Goal: Information Seeking & Learning: Learn about a topic

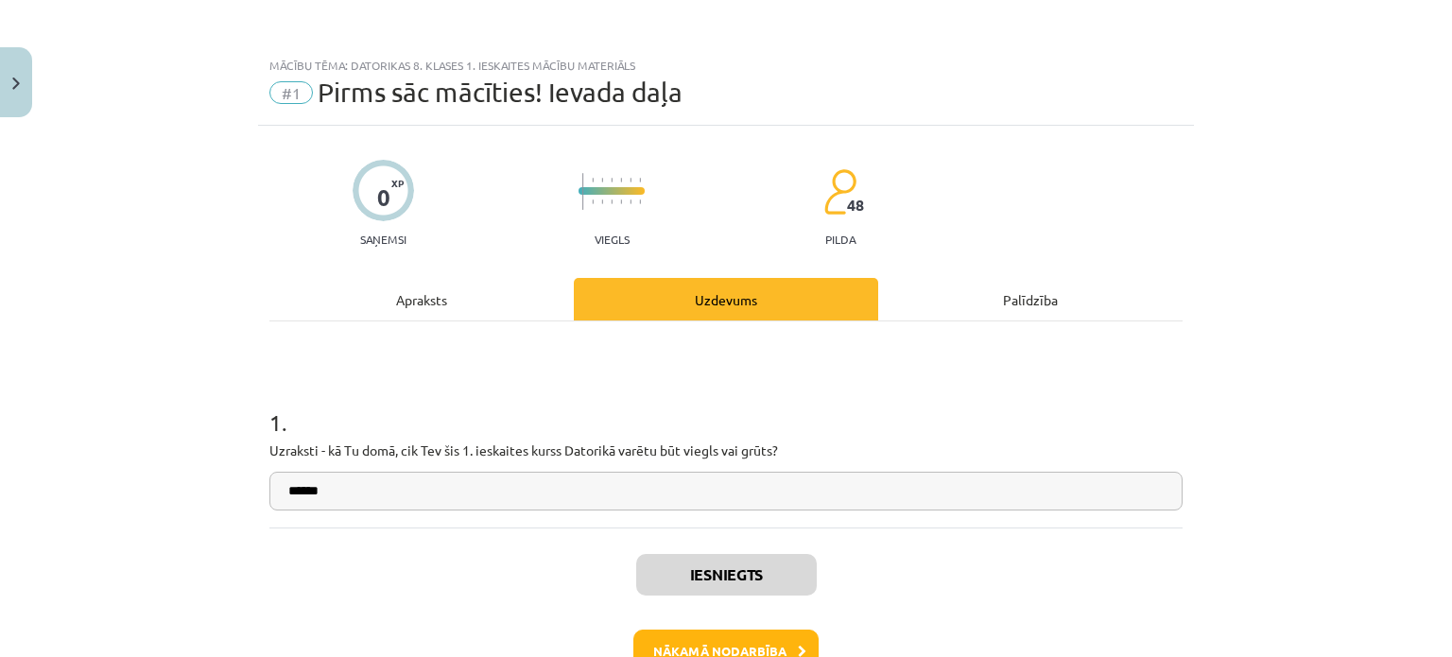
scroll to position [47, 0]
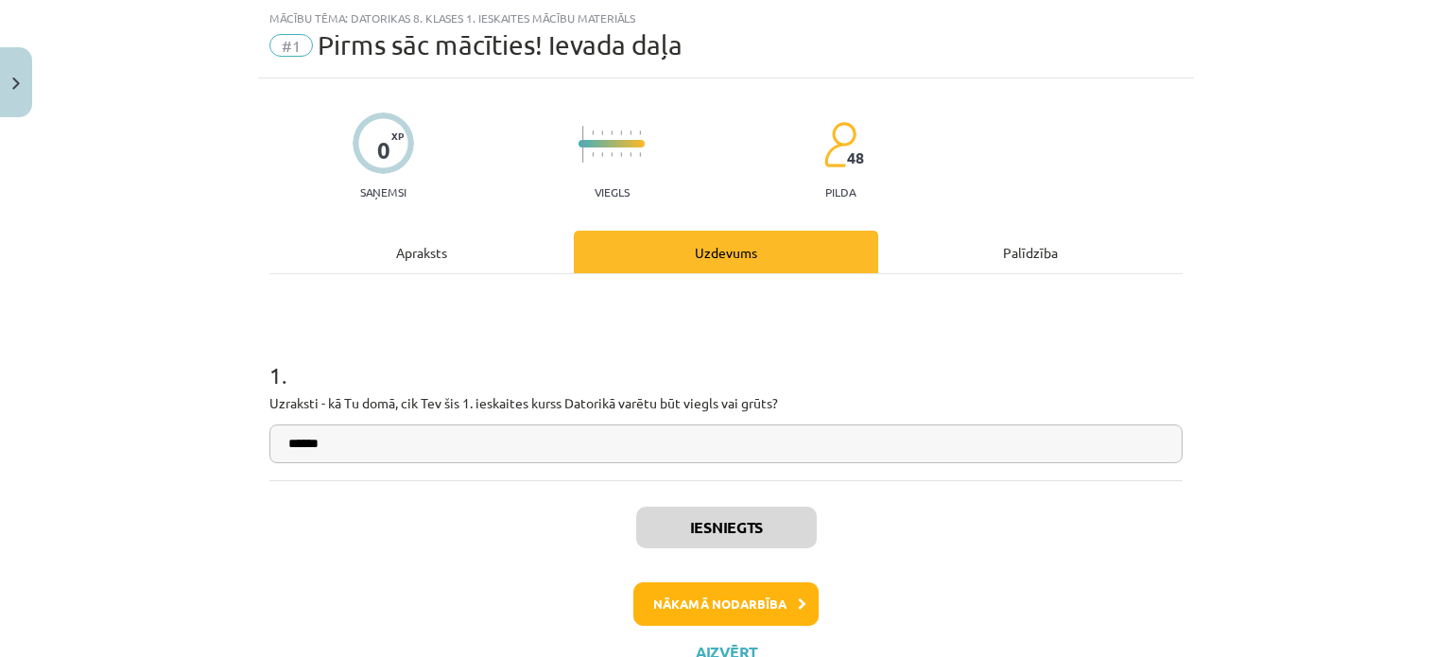
click at [1074, 287] on div "1 . Uzraksti - kā Tu domā, cik Tev šis 1. ieskaites kurss Datorikā varētu būt v…" at bounding box center [725, 377] width 913 height 206
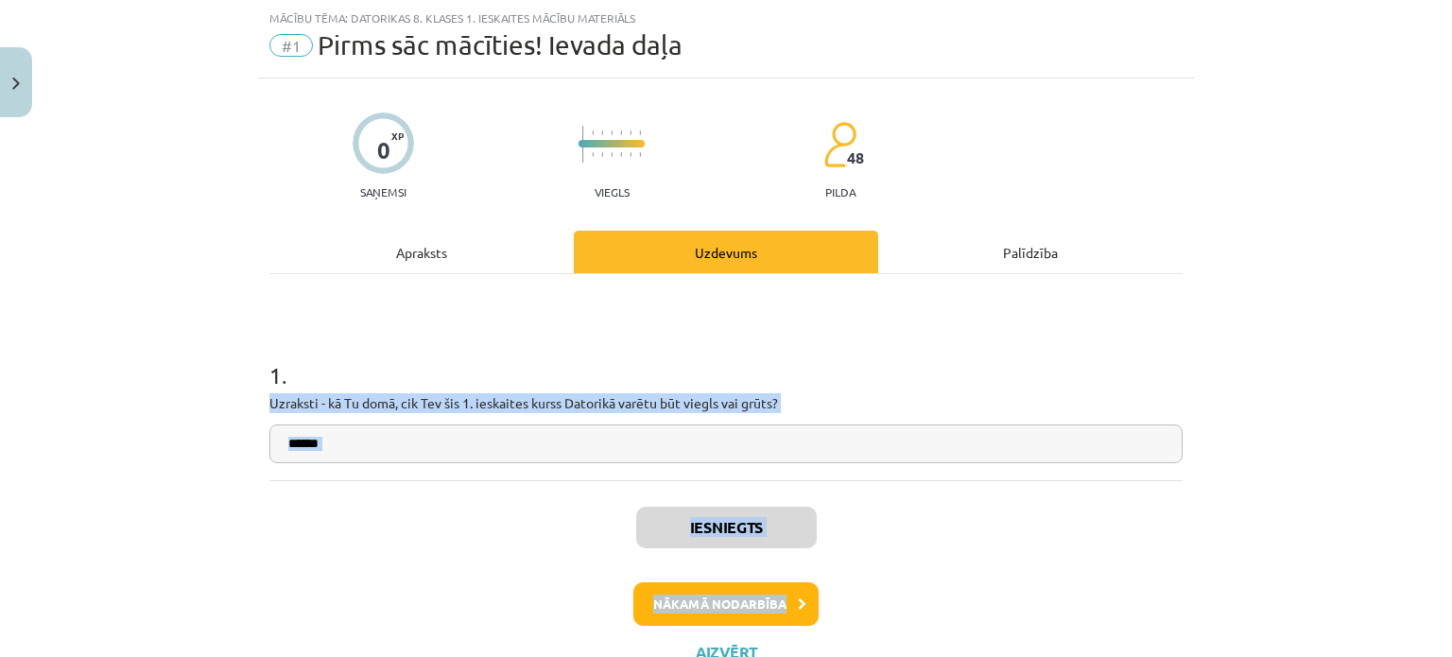
drag, startPoint x: 1074, startPoint y: 287, endPoint x: 808, endPoint y: 600, distance: 411.9
click at [808, 600] on div "0 XP Saņemsi Viegls 48 pilda Apraksts Uzdevums Palīdzība 1 . Uzraksti - kā Tu d…" at bounding box center [726, 381] width 936 height 606
click at [808, 600] on button "Nākamā nodarbība" at bounding box center [726, 603] width 185 height 43
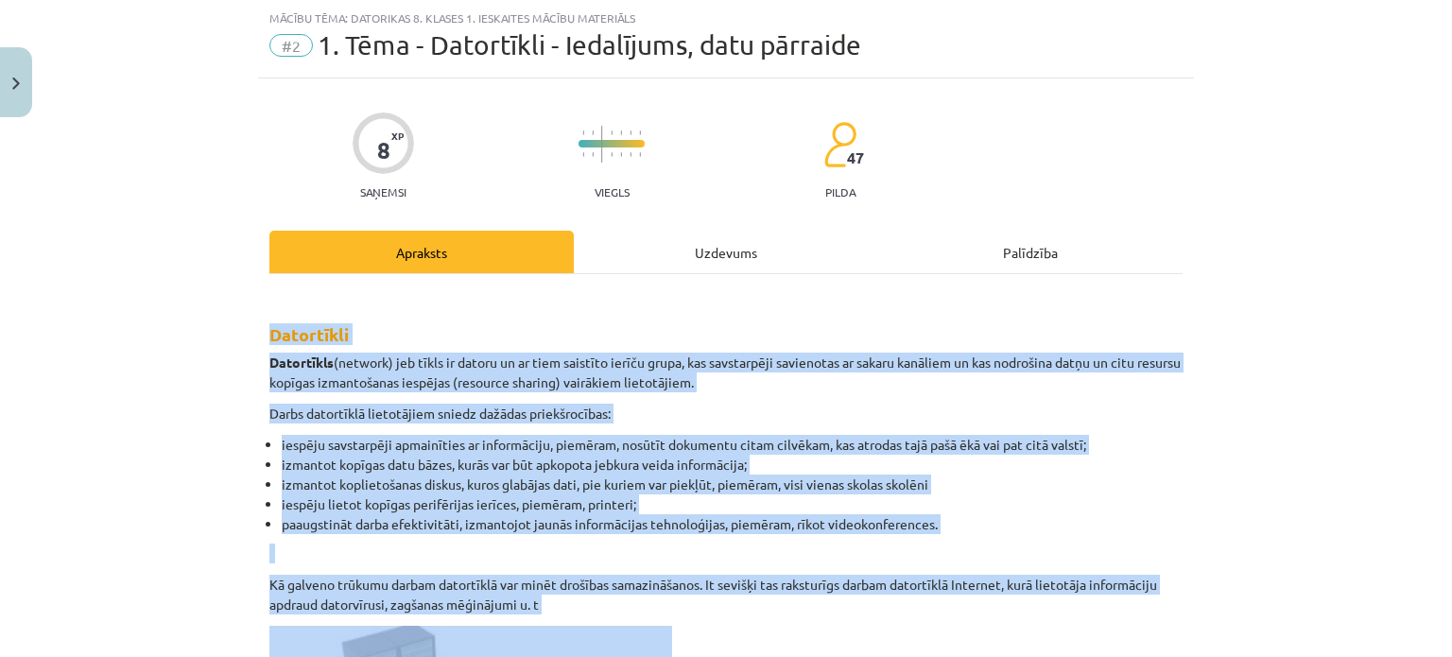
click at [641, 293] on h2 "Datortīkli" at bounding box center [725, 319] width 913 height 56
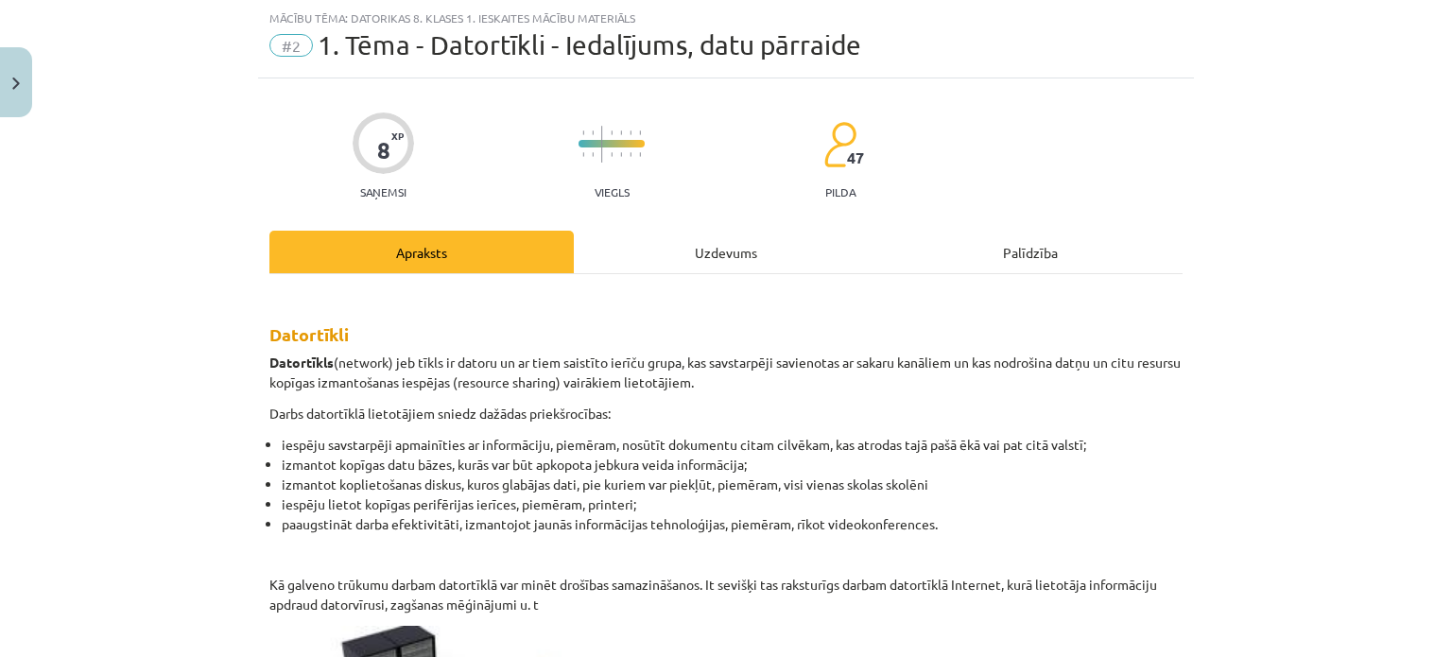
click at [641, 293] on h2 "Datortīkli" at bounding box center [725, 319] width 913 height 56
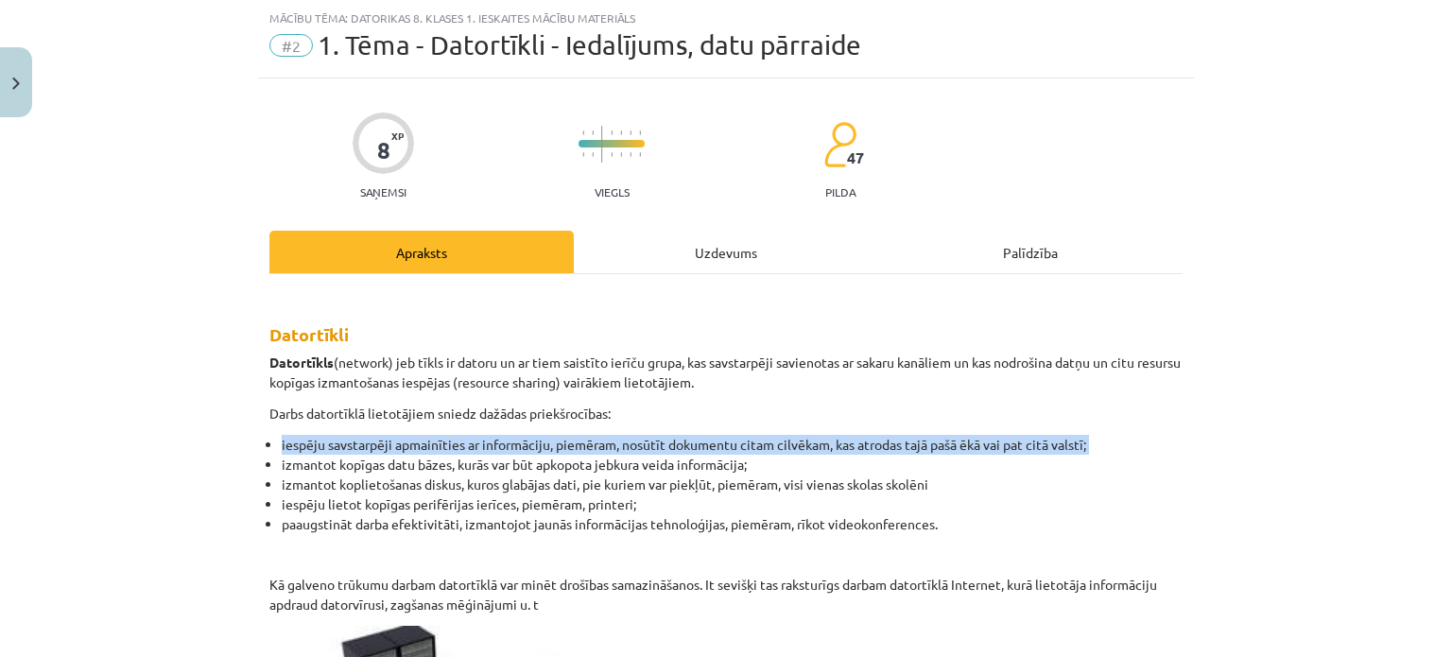
click at [249, 424] on div "Mācību tēma: Datorikas 8. klases 1. ieskaites mācību materiāls #2 1. Tēma - Dat…" at bounding box center [726, 328] width 1452 height 657
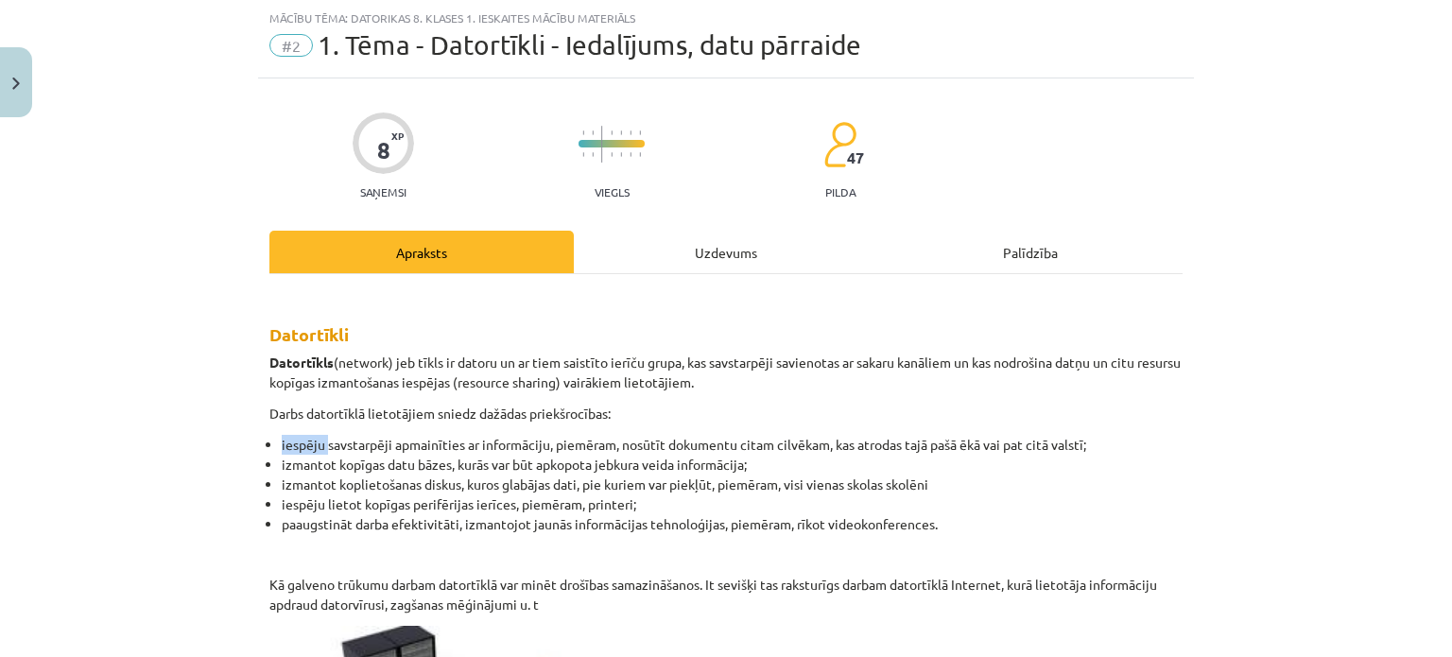
click at [249, 424] on div "Mācību tēma: Datorikas 8. klases 1. ieskaites mācību materiāls #2 1. Tēma - Dat…" at bounding box center [726, 328] width 1452 height 657
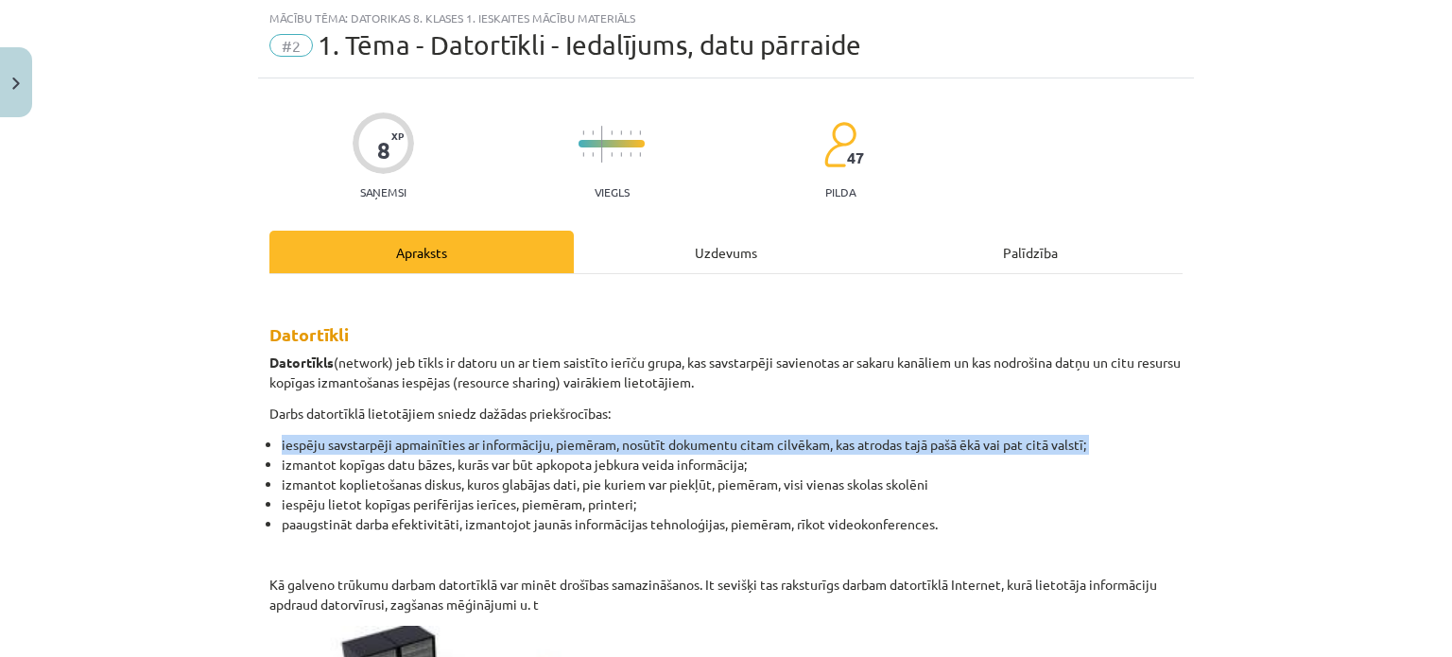
click at [249, 424] on div "Mācību tēma: Datorikas 8. klases 1. ieskaites mācību materiāls #2 1. Tēma - Dat…" at bounding box center [726, 328] width 1452 height 657
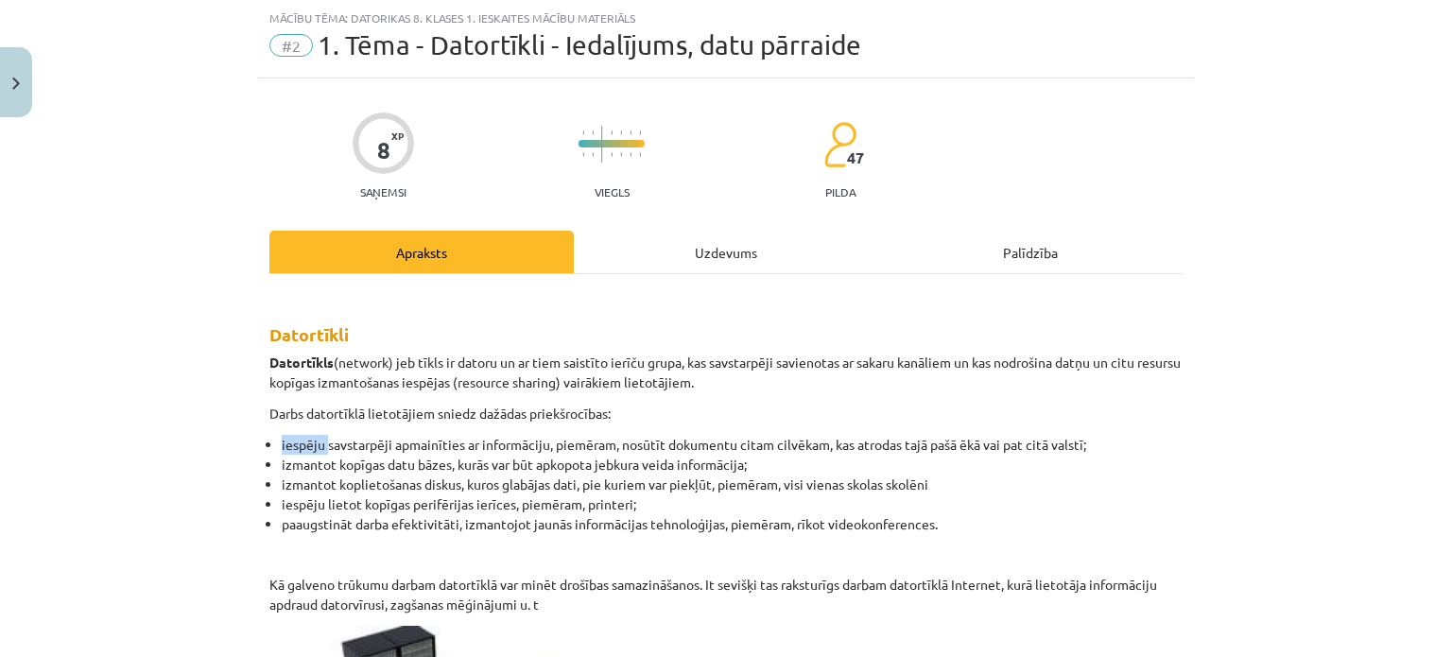
click at [250, 421] on div "Mācību tēma: Datorikas 8. klases 1. ieskaites mācību materiāls #2 1. Tēma - Dat…" at bounding box center [726, 328] width 1452 height 657
drag, startPoint x: 250, startPoint y: 421, endPoint x: 237, endPoint y: 411, distance: 15.5
click at [237, 411] on div "Mācību tēma: Datorikas 8. klases 1. ieskaites mācību materiāls #2 1. Tēma - Dat…" at bounding box center [726, 328] width 1452 height 657
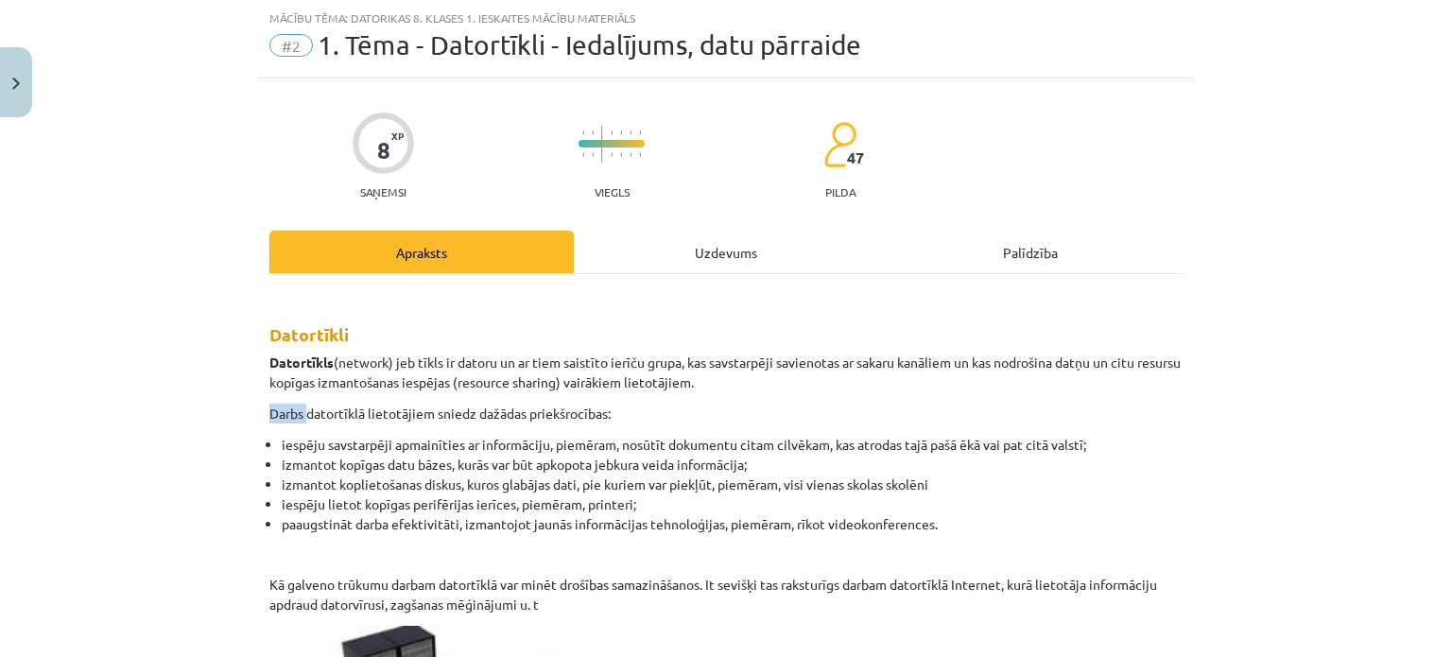
click at [237, 411] on div "Mācību tēma: Datorikas 8. klases 1. ieskaites mācību materiāls #2 1. Tēma - Dat…" at bounding box center [726, 328] width 1452 height 657
drag, startPoint x: 237, startPoint y: 411, endPoint x: 200, endPoint y: 404, distance: 37.6
click at [200, 404] on div "Mācību tēma: Datorikas 8. klases 1. ieskaites mācību materiāls #2 1. Tēma - Dat…" at bounding box center [726, 328] width 1452 height 657
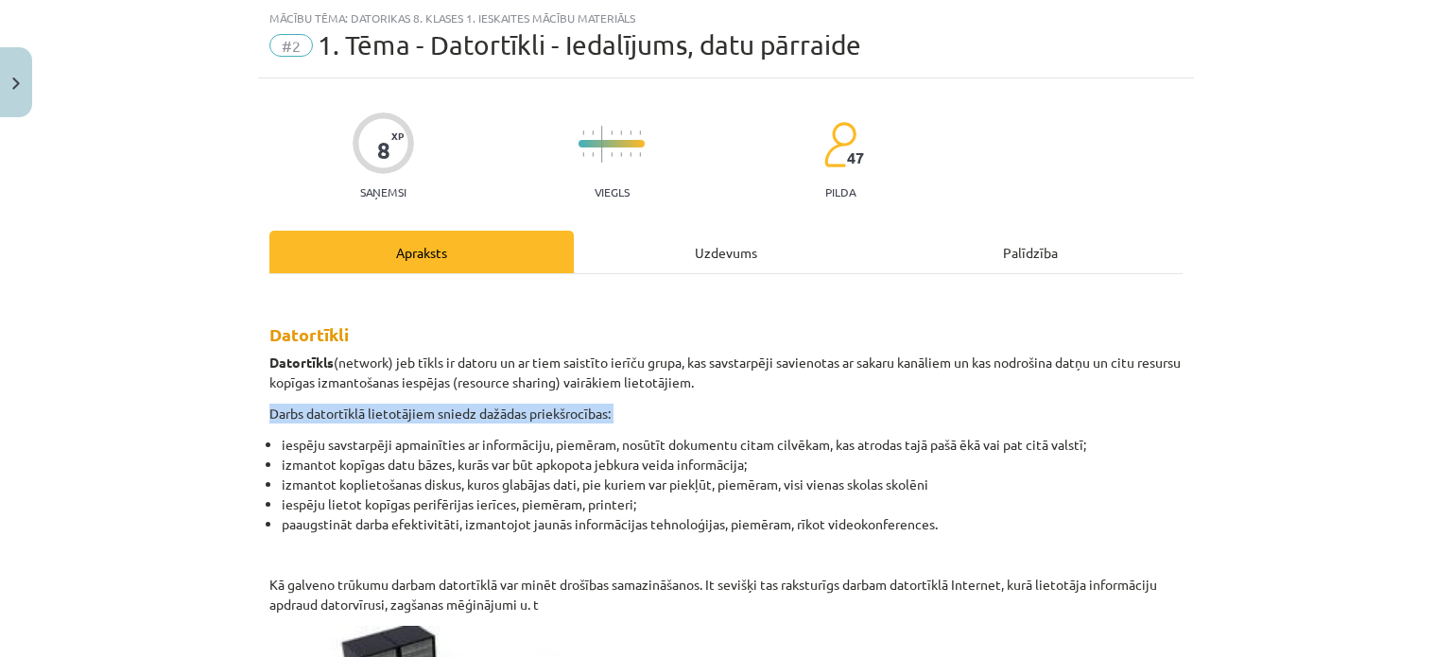
drag, startPoint x: 200, startPoint y: 404, endPoint x: 190, endPoint y: 431, distance: 29.3
click at [190, 431] on div "Mācību tēma: Datorikas 8. klases 1. ieskaites mācību materiāls #2 1. Tēma - Dat…" at bounding box center [726, 328] width 1452 height 657
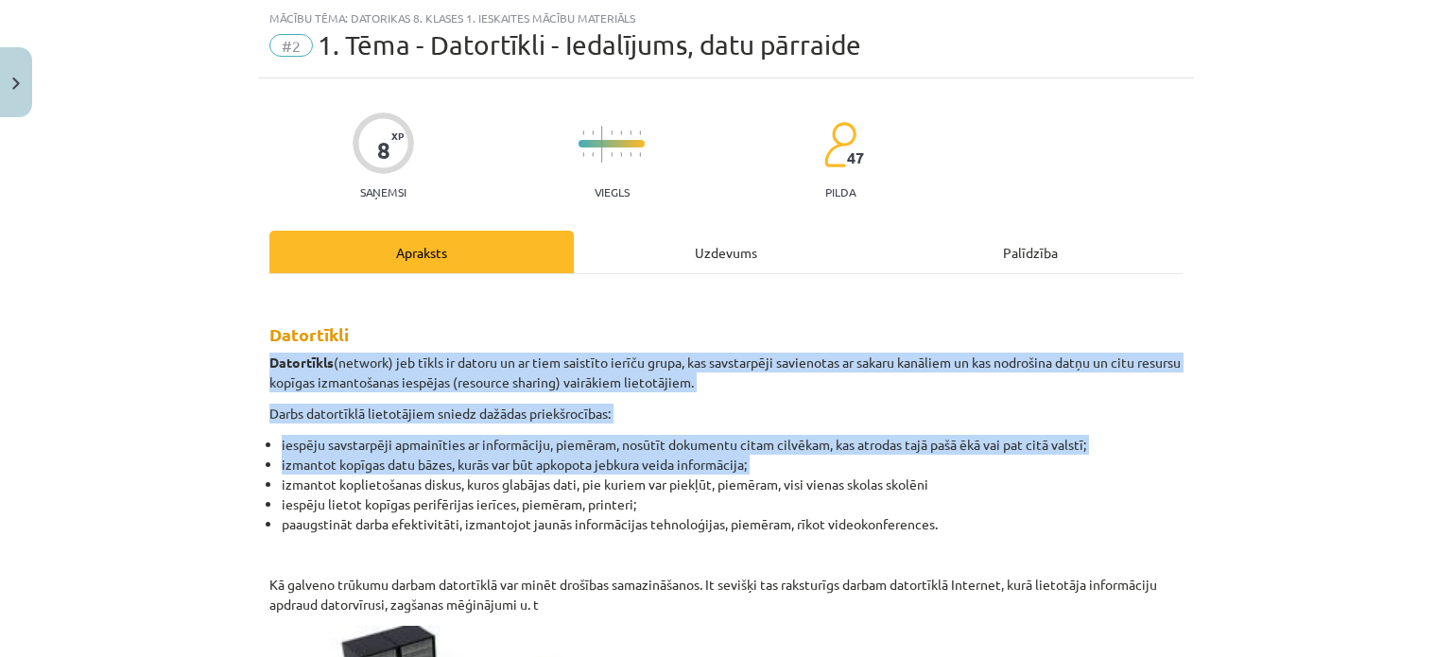
drag, startPoint x: 227, startPoint y: 488, endPoint x: 157, endPoint y: 365, distance: 141.4
click at [157, 365] on div "Mācību tēma: Datorikas 8. klases 1. ieskaites mācību materiāls #2 1. Tēma - Dat…" at bounding box center [726, 328] width 1452 height 657
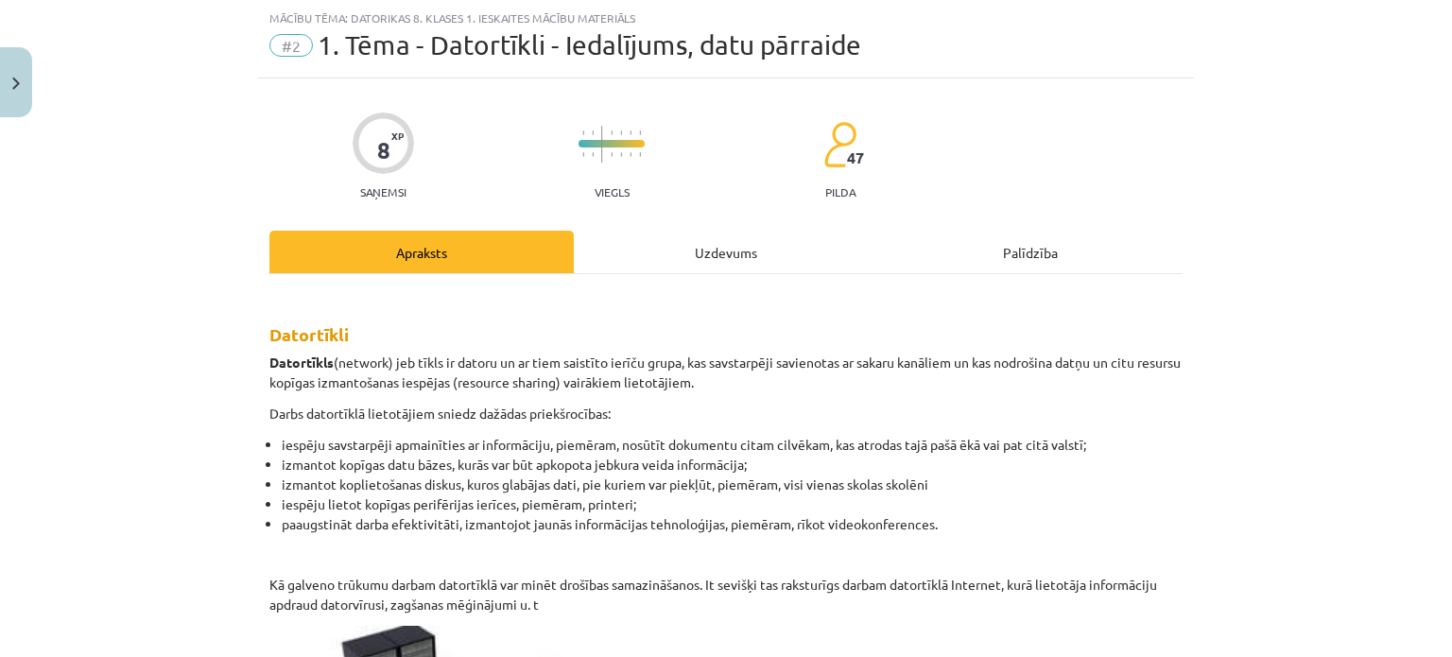
click at [652, 247] on div "Uzdevums" at bounding box center [726, 252] width 304 height 43
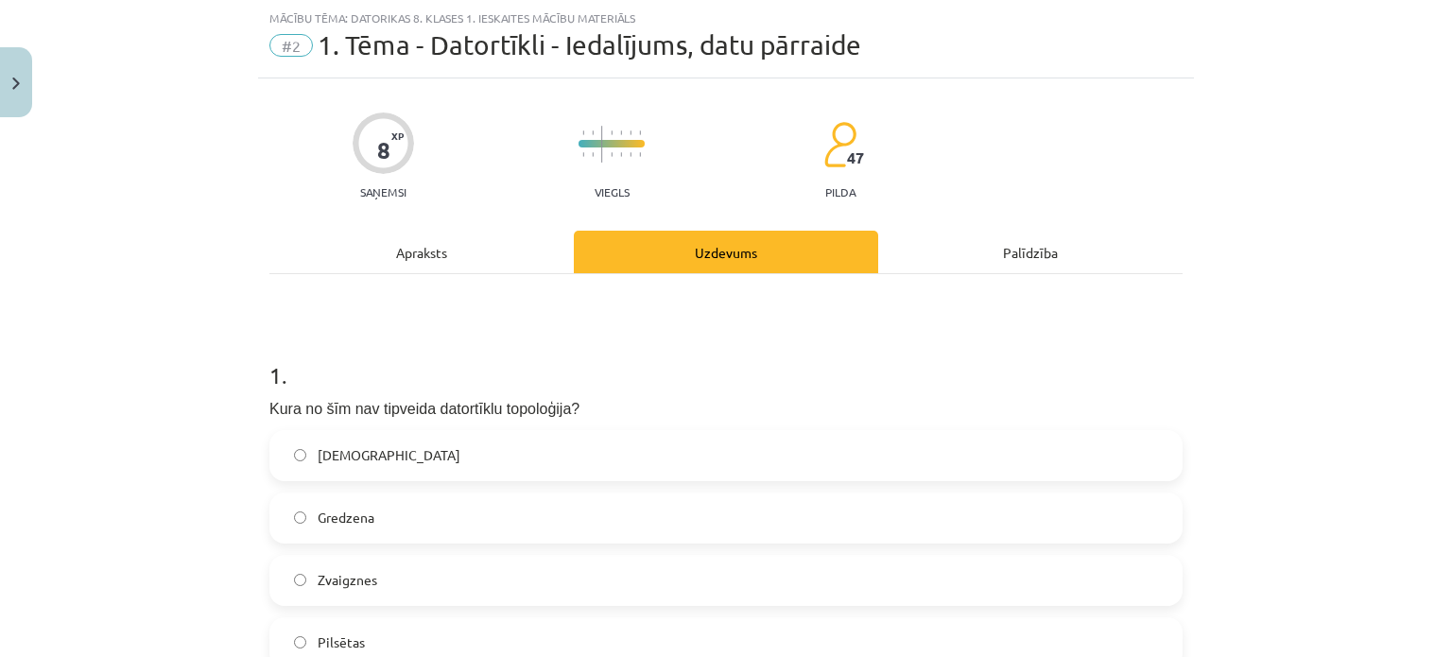
click at [457, 249] on div "Apraksts" at bounding box center [421, 252] width 304 height 43
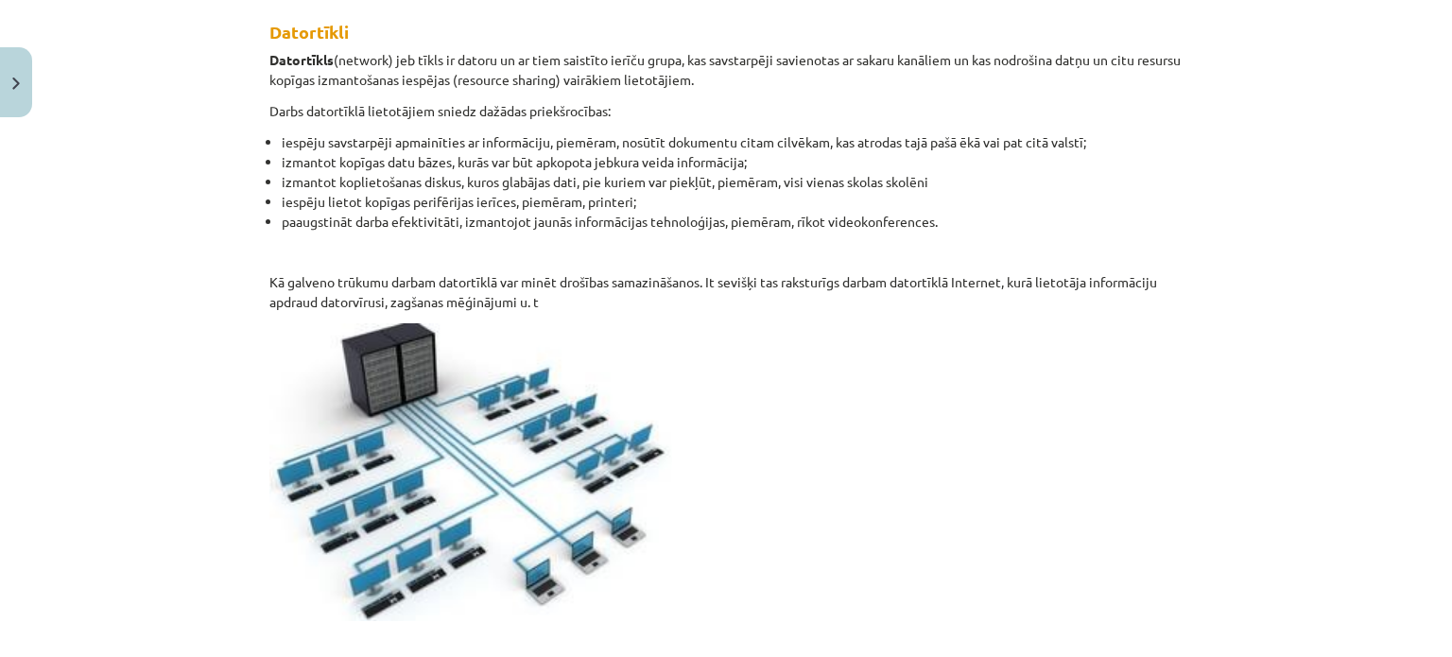
scroll to position [366, 0]
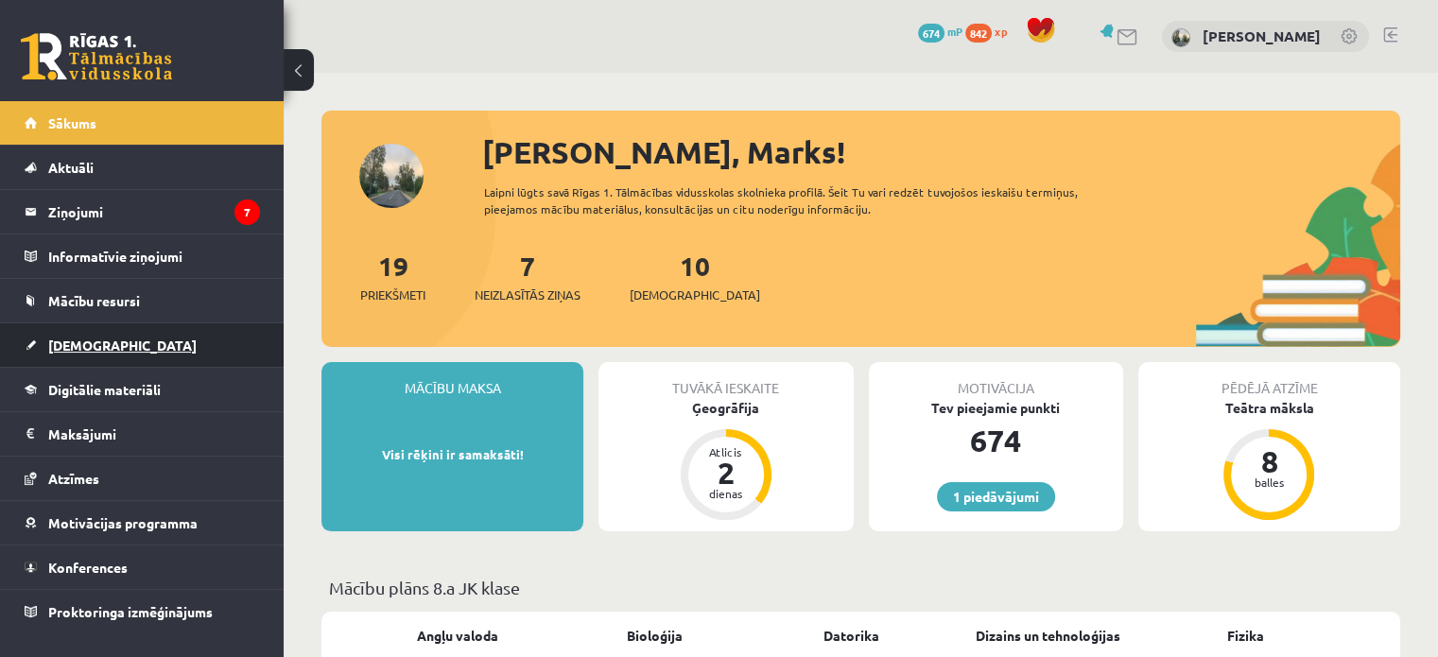
click at [79, 355] on link "[DEMOGRAPHIC_DATA]" at bounding box center [142, 344] width 235 height 43
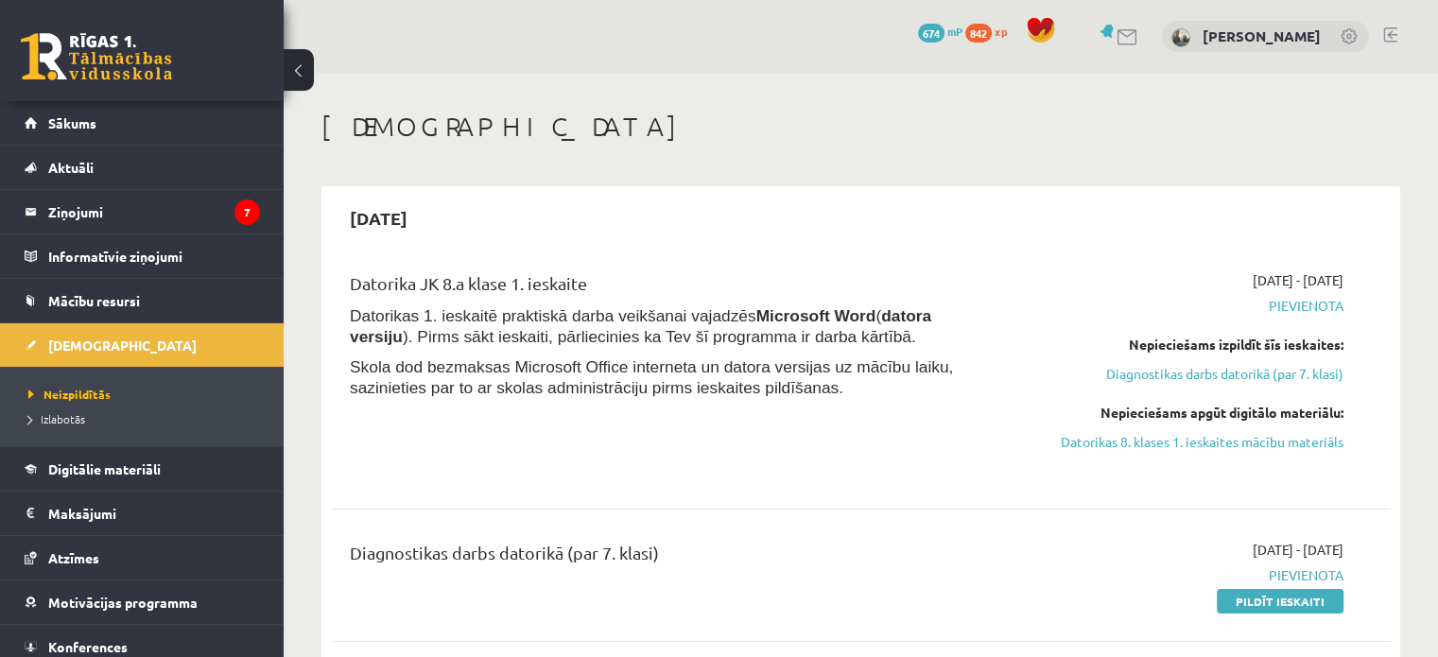
click at [1170, 452] on div "2025-10-01 - 2025-10-15 Pievienota Nepieciešams izpildīt šīs ieskaites: Diagnos…" at bounding box center [1187, 374] width 340 height 208
click at [1177, 441] on link "Datorikas 8. klases 1. ieskaites mācību materiāls" at bounding box center [1188, 442] width 312 height 20
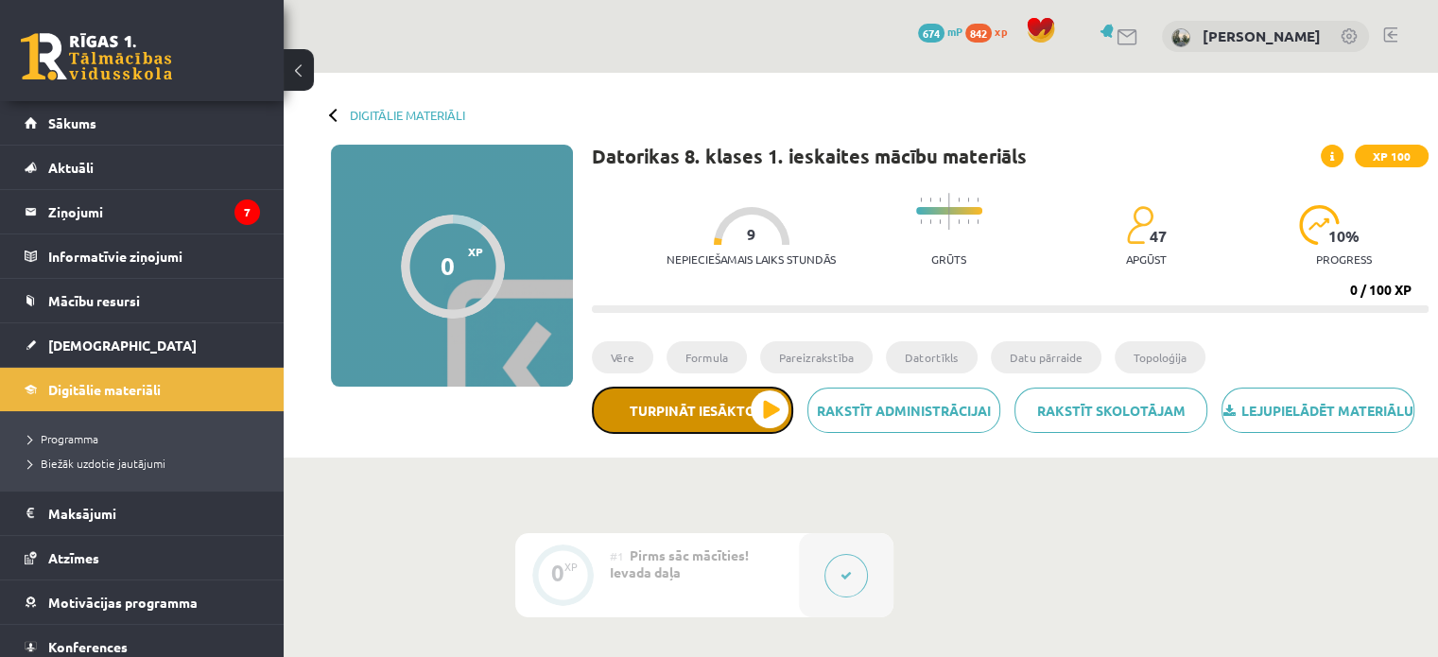
click at [729, 424] on button "Turpināt iesākto" at bounding box center [692, 410] width 201 height 47
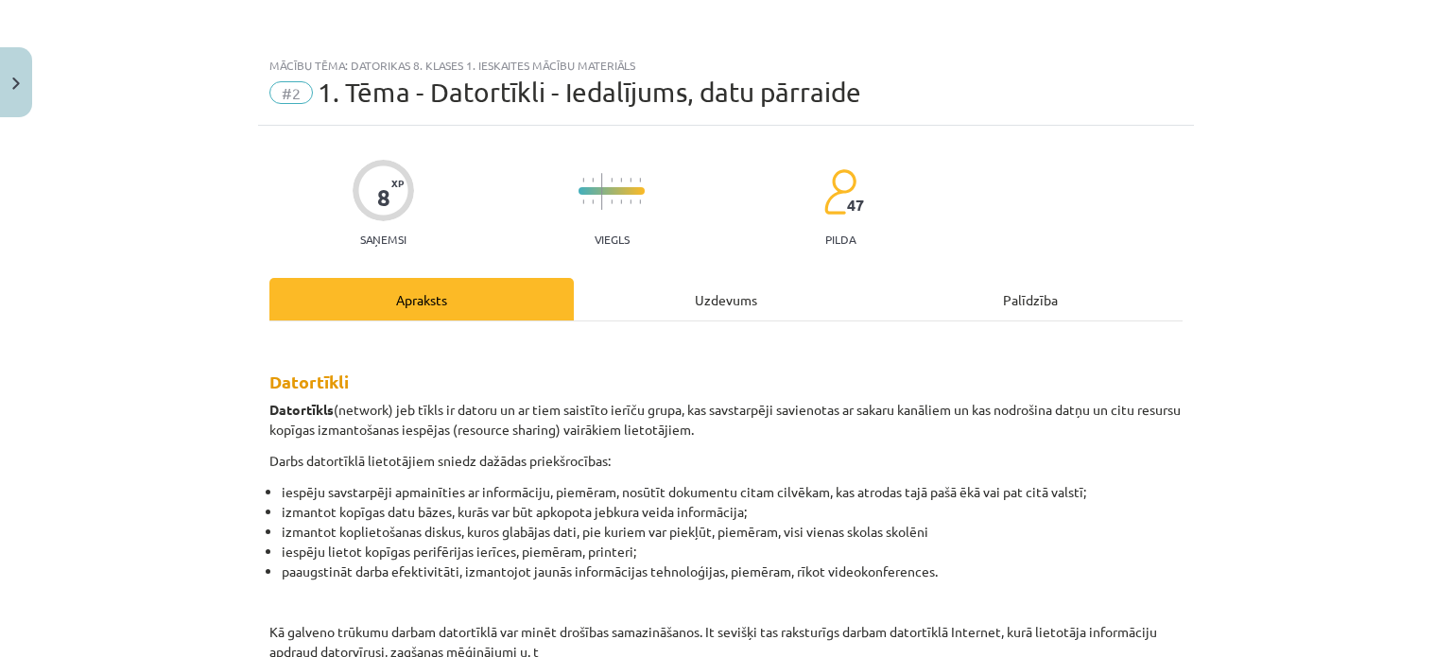
click at [129, 599] on div "Mācību tēma: Datorikas 8. klases 1. ieskaites mācību materiāls #2 1. Tēma - Dat…" at bounding box center [726, 328] width 1452 height 657
click at [145, 552] on div "Mācību tēma: Datorikas 8. klases 1. ieskaites mācību materiāls #2 1. Tēma - Dat…" at bounding box center [726, 328] width 1452 height 657
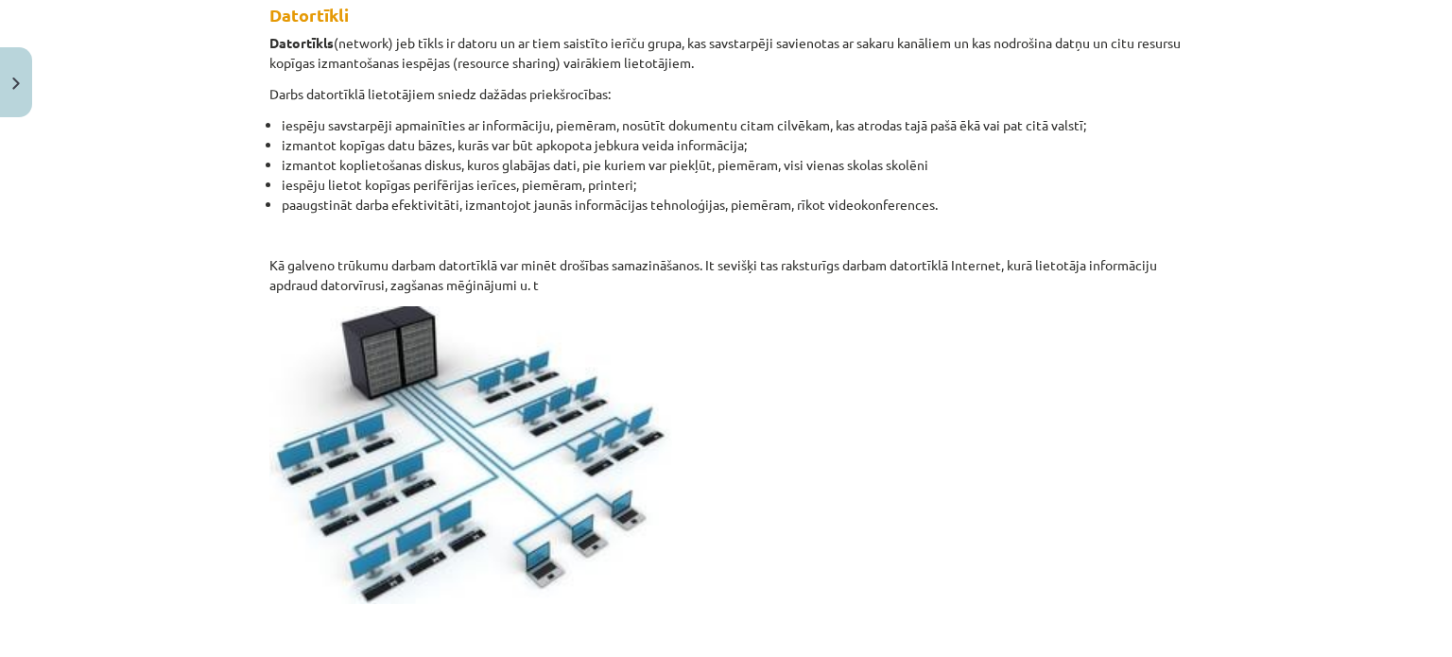
scroll to position [357, 0]
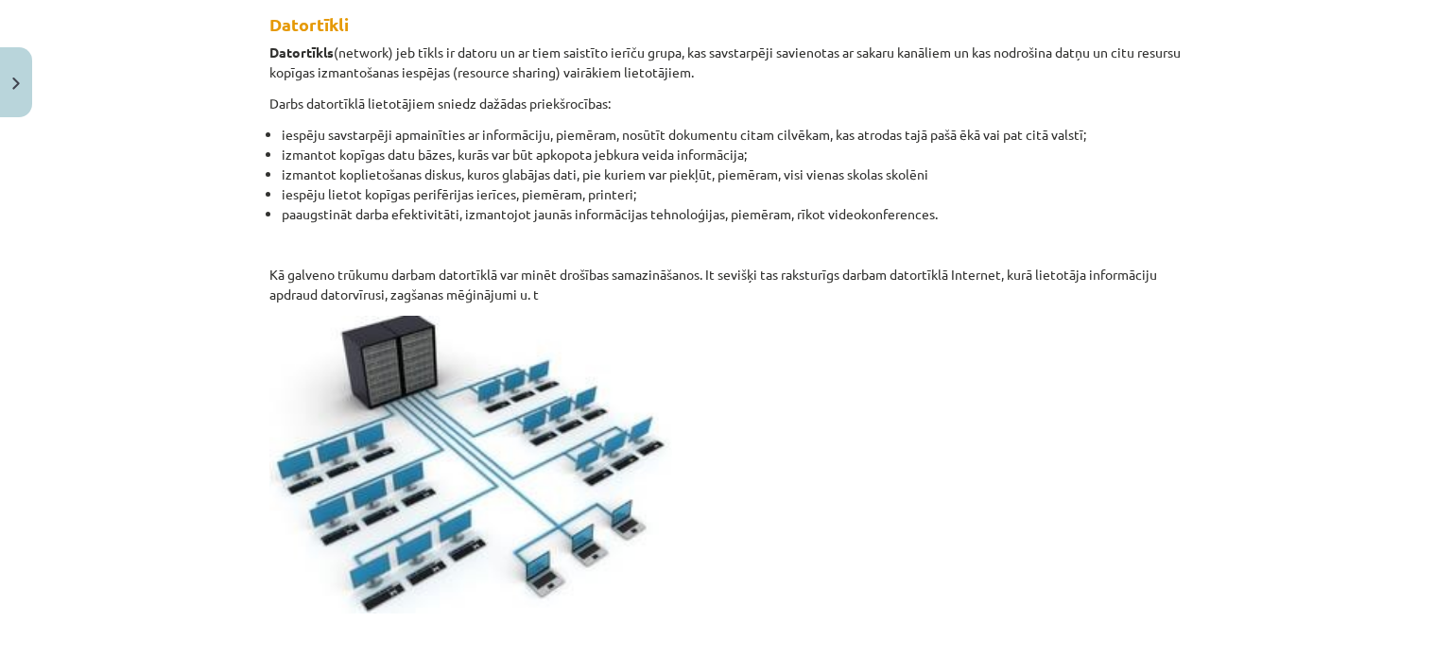
click at [1289, 283] on div "Mācību tēma: Datorikas 8. klases 1. ieskaites mācību materiāls #2 1. Tēma - Dat…" at bounding box center [726, 328] width 1452 height 657
click at [1014, 418] on p at bounding box center [725, 465] width 913 height 298
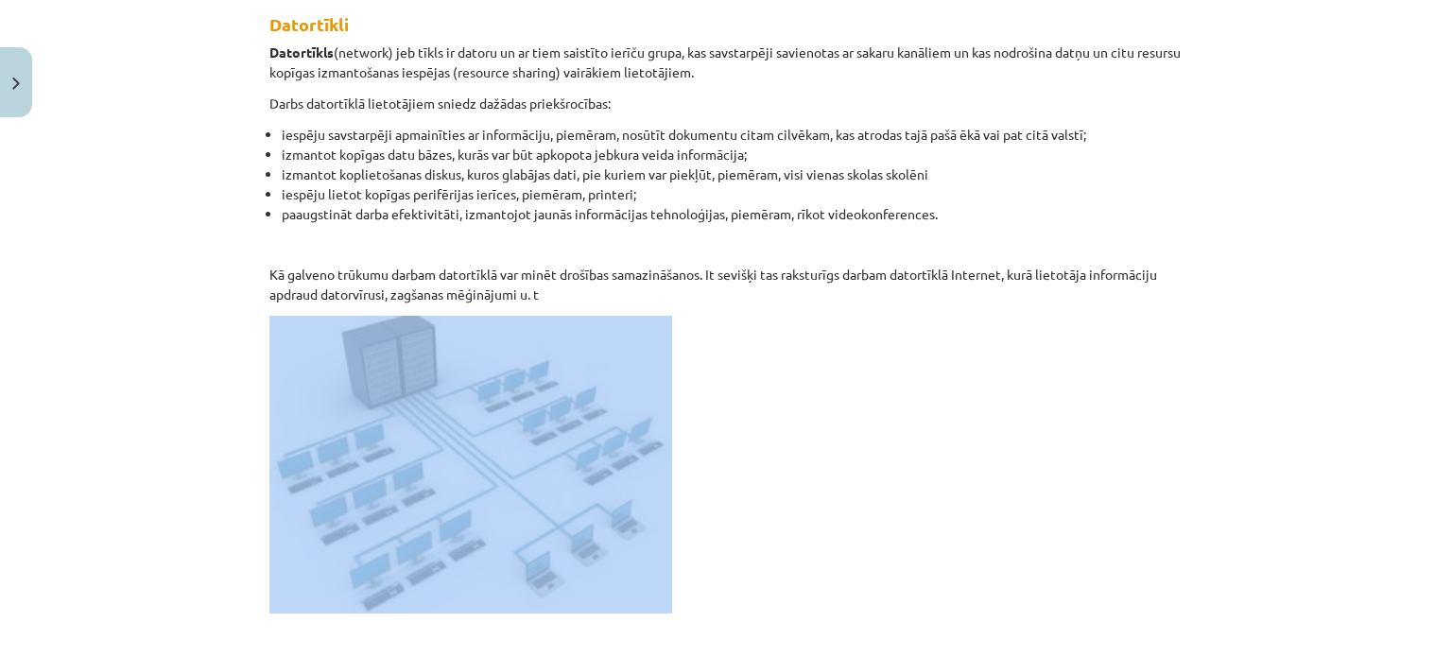
click at [1014, 418] on p at bounding box center [725, 465] width 913 height 298
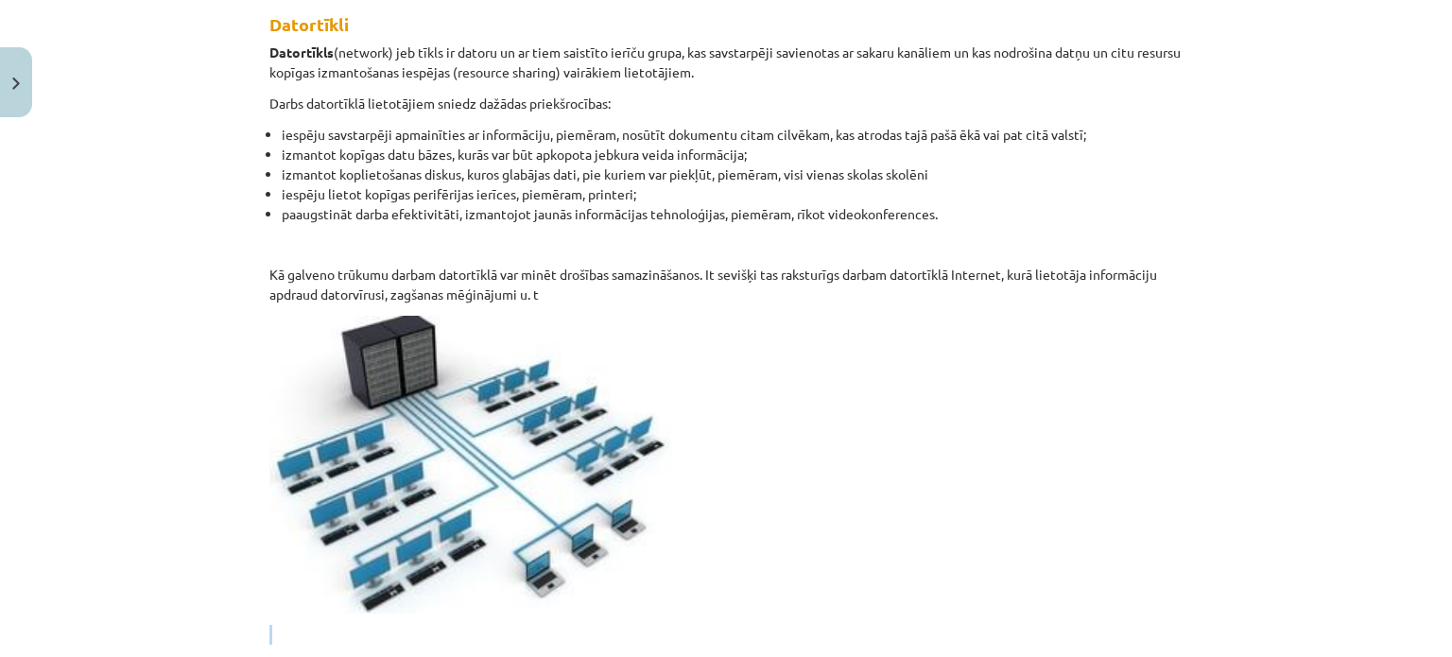
click at [1014, 418] on p at bounding box center [725, 465] width 913 height 298
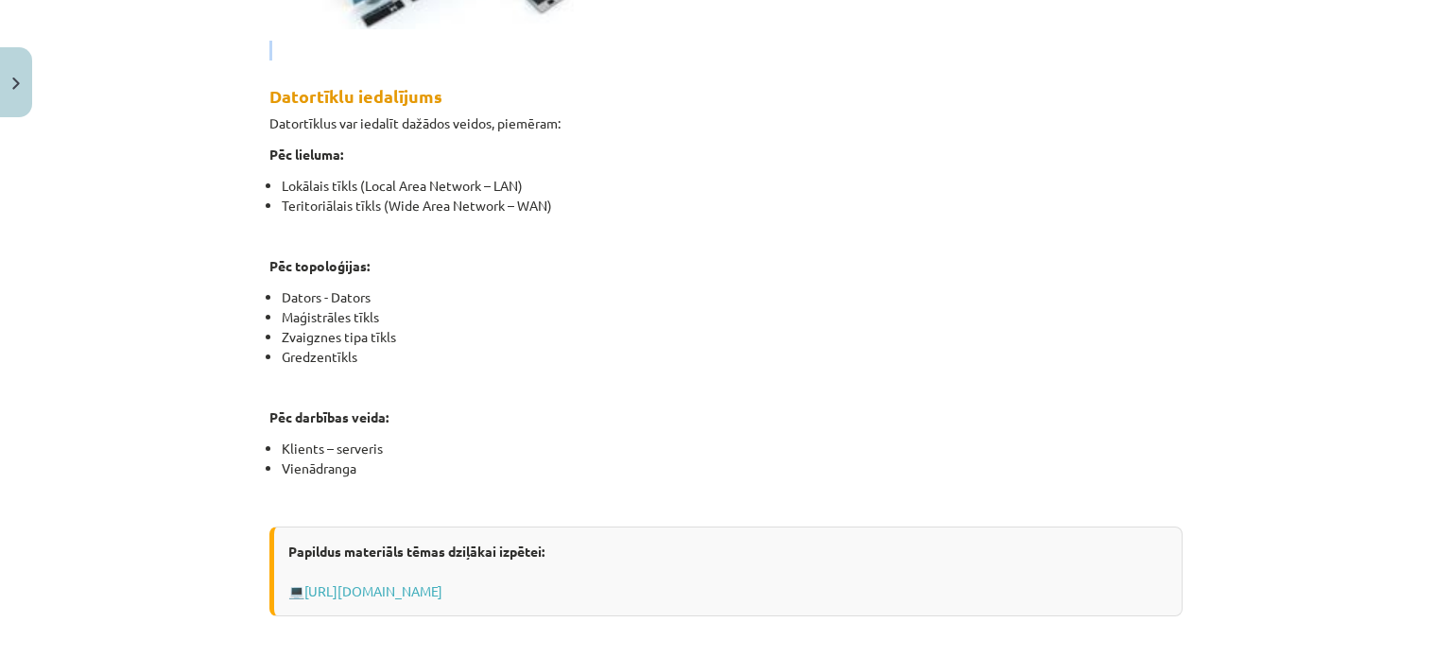
scroll to position [949, 0]
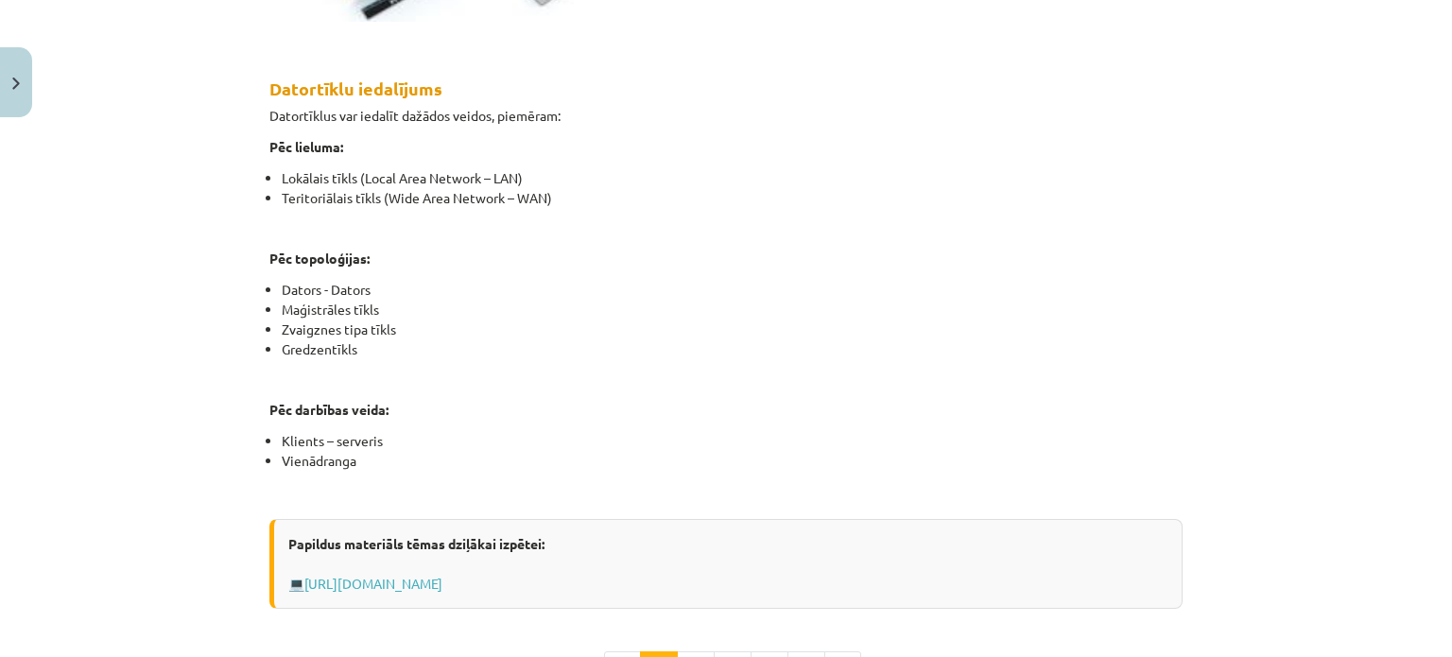
click at [1161, 341] on li "Gredzentīkls" at bounding box center [732, 349] width 901 height 20
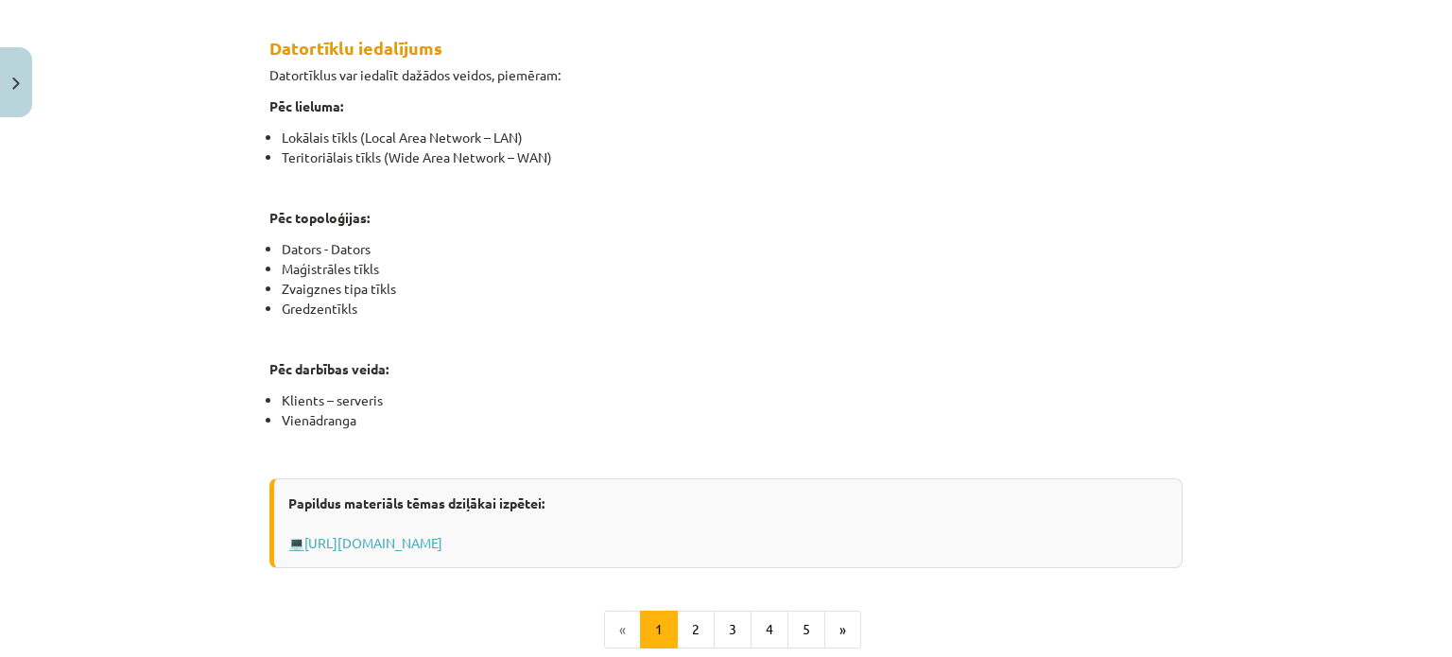
scroll to position [995, 0]
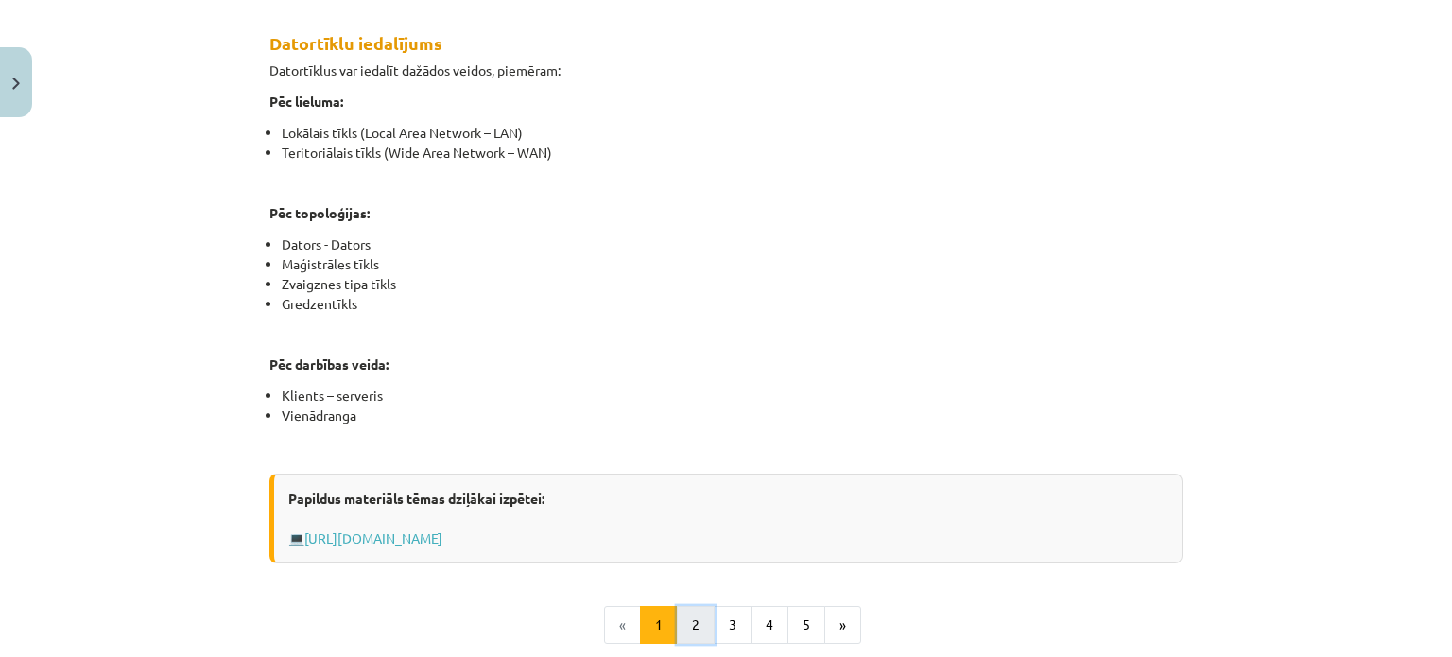
click at [677, 611] on button "2" at bounding box center [696, 625] width 38 height 38
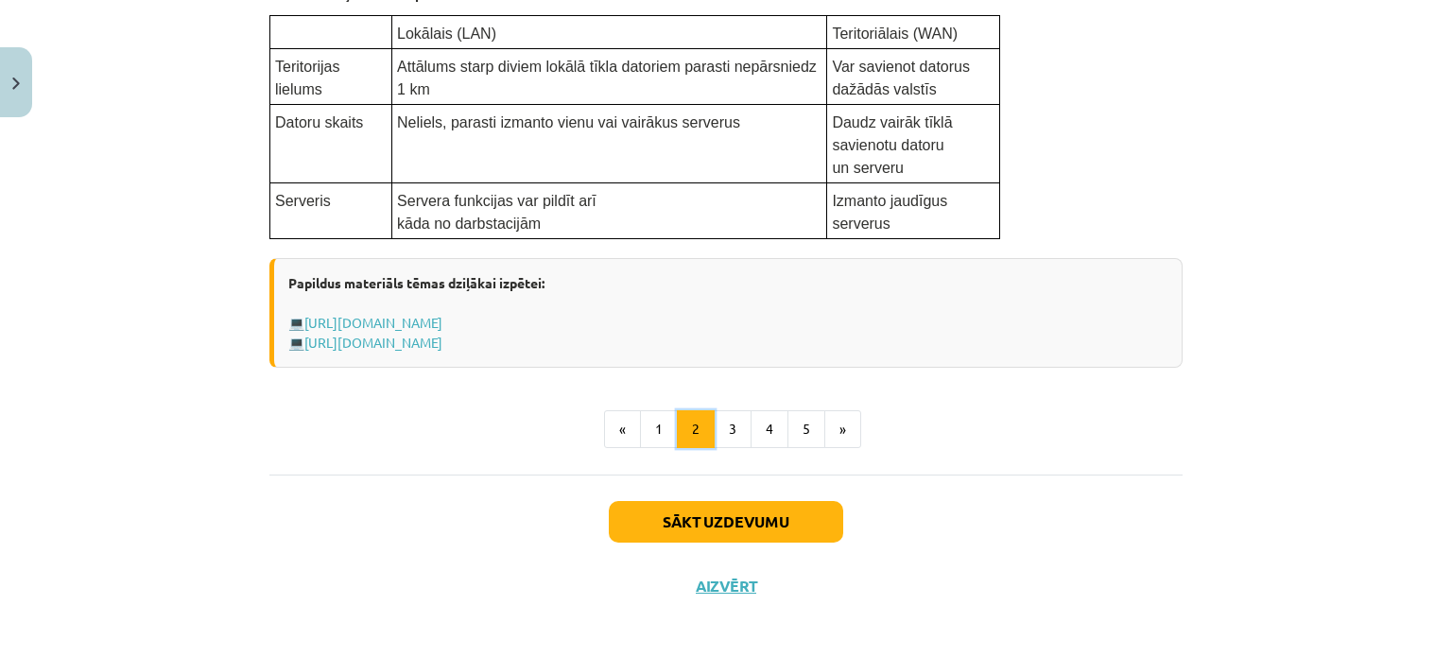
scroll to position [1169, 0]
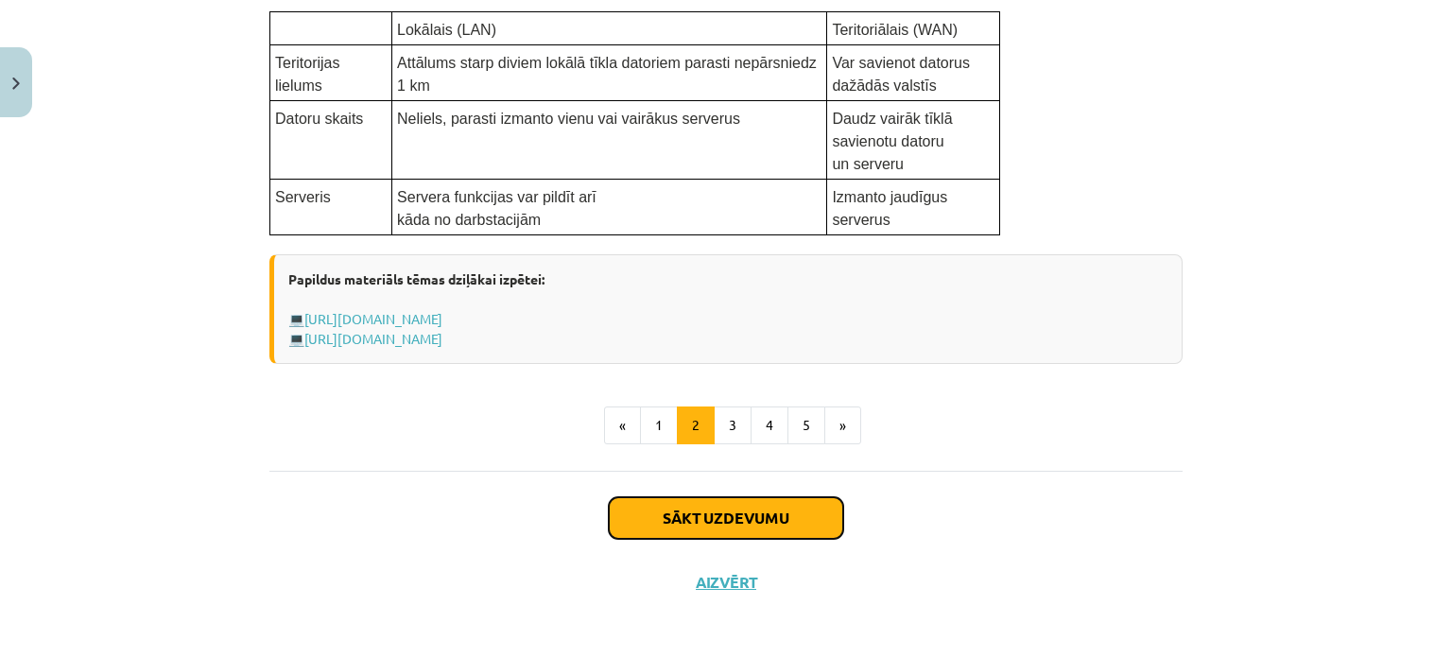
click at [730, 506] on button "Sākt uzdevumu" at bounding box center [726, 518] width 235 height 42
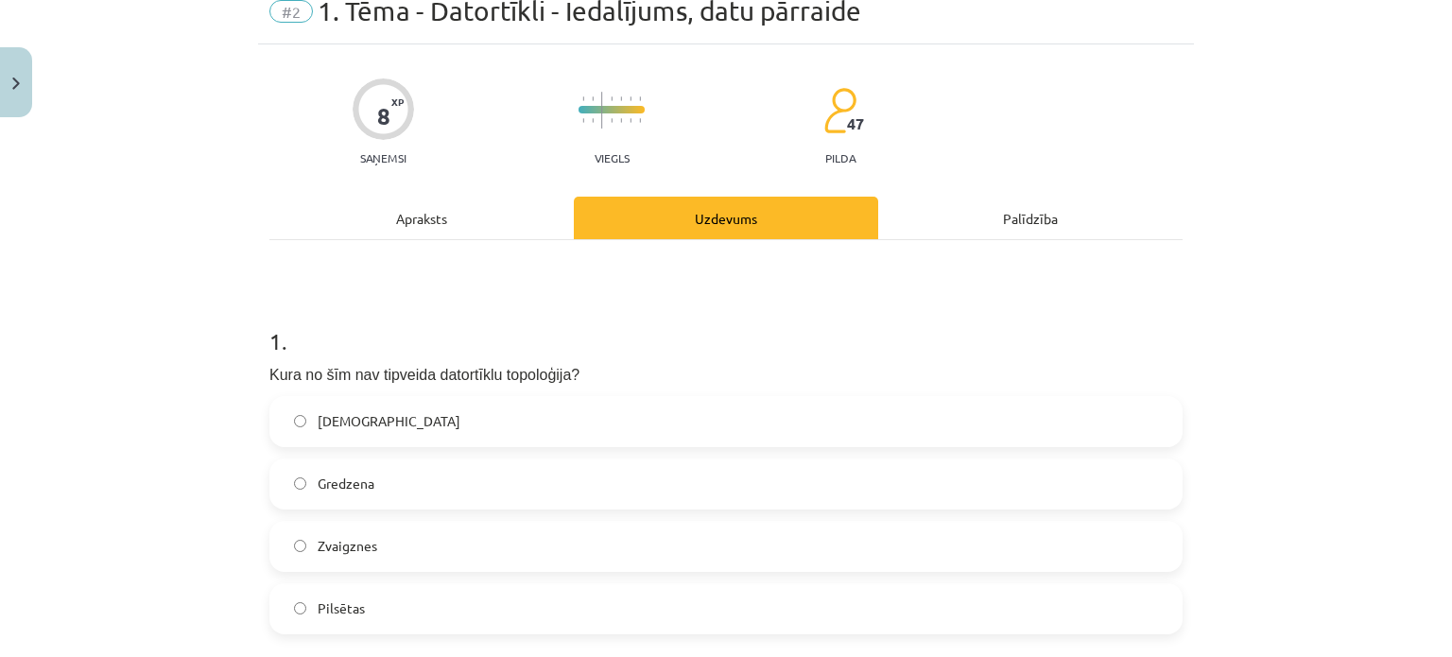
scroll to position [47, 0]
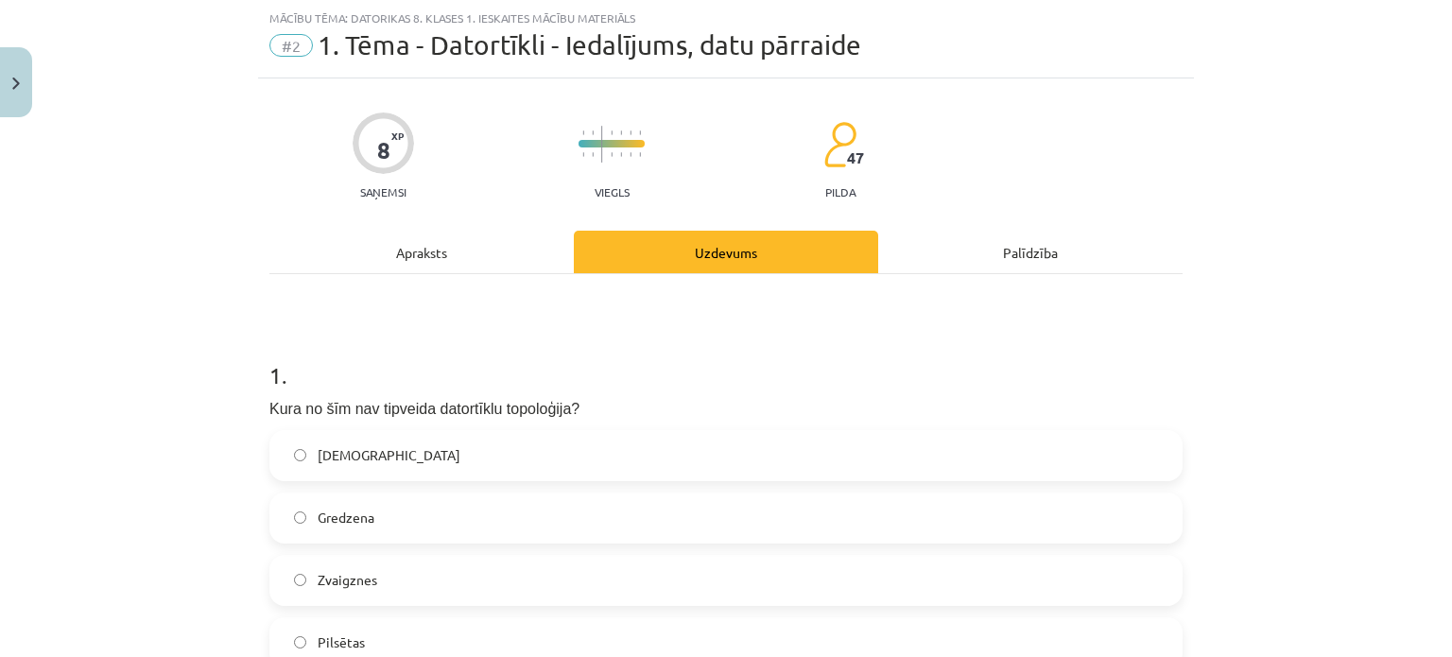
click at [632, 377] on h1 "1 ." at bounding box center [725, 358] width 913 height 59
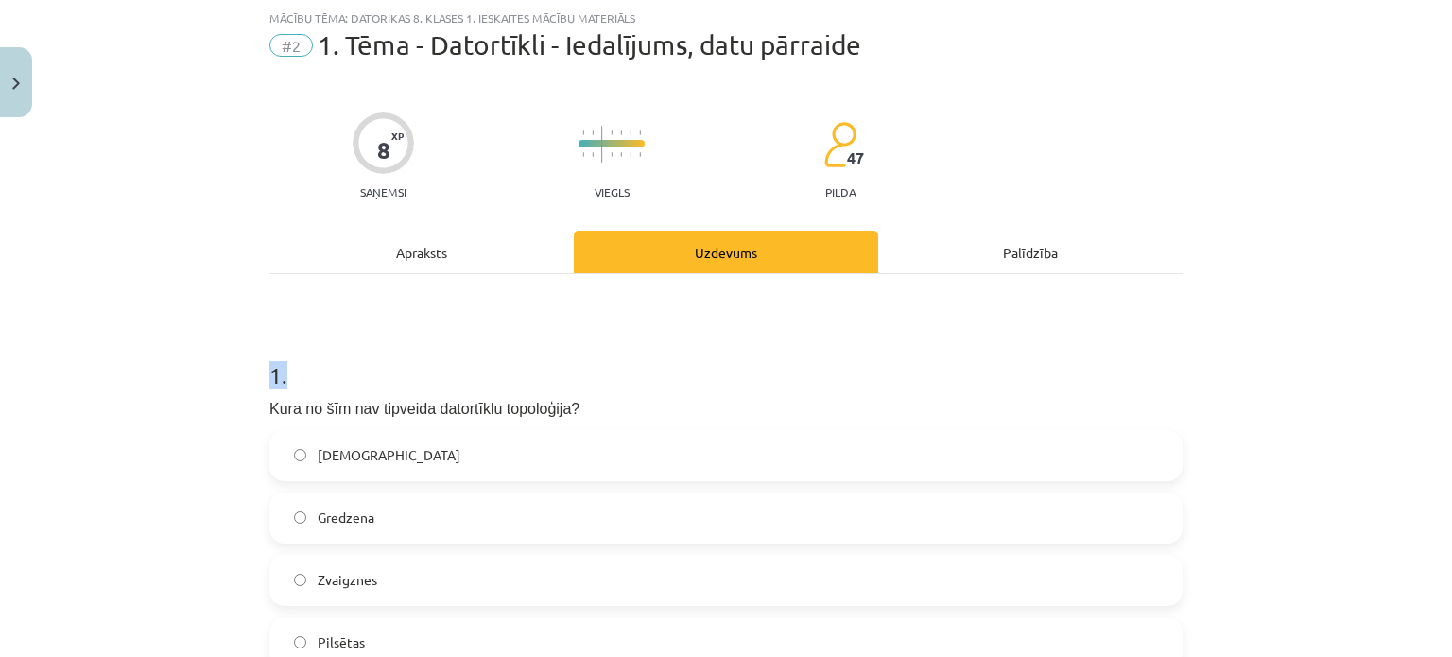
click at [632, 377] on h1 "1 ." at bounding box center [725, 358] width 913 height 59
click at [669, 345] on h1 "1 ." at bounding box center [725, 358] width 913 height 59
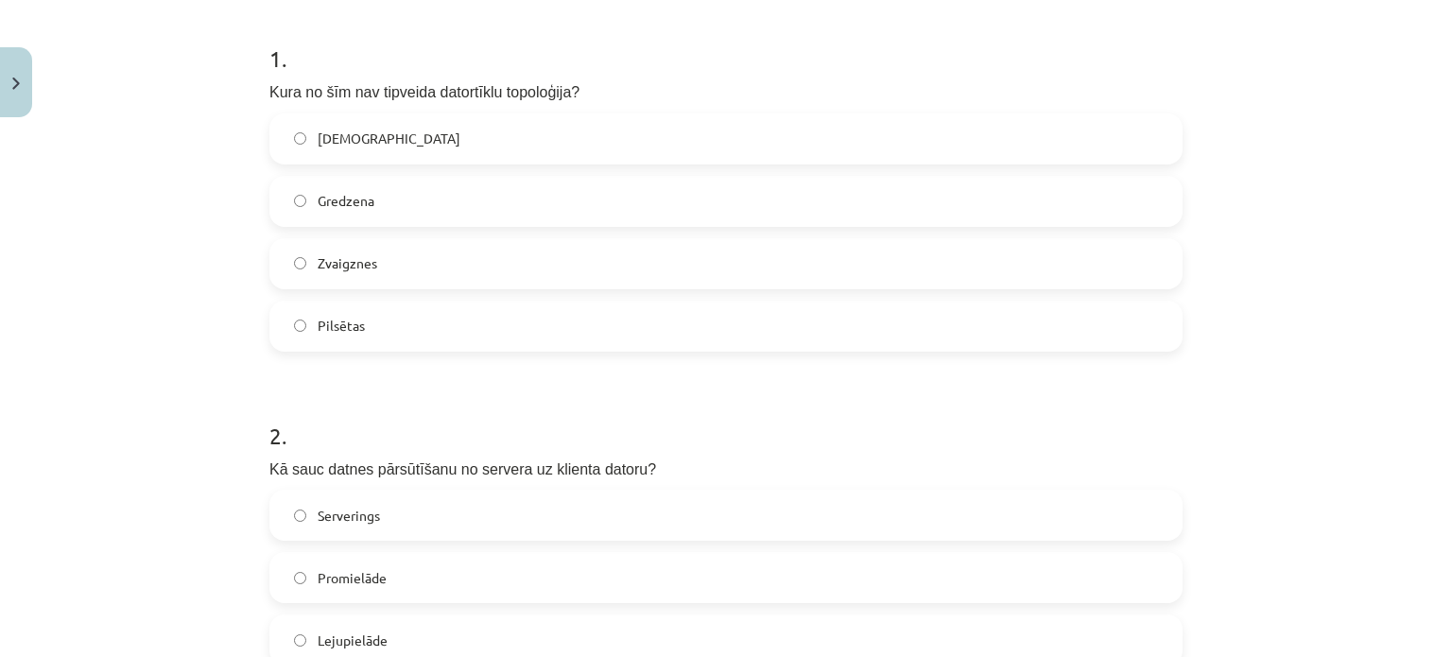
scroll to position [355, 0]
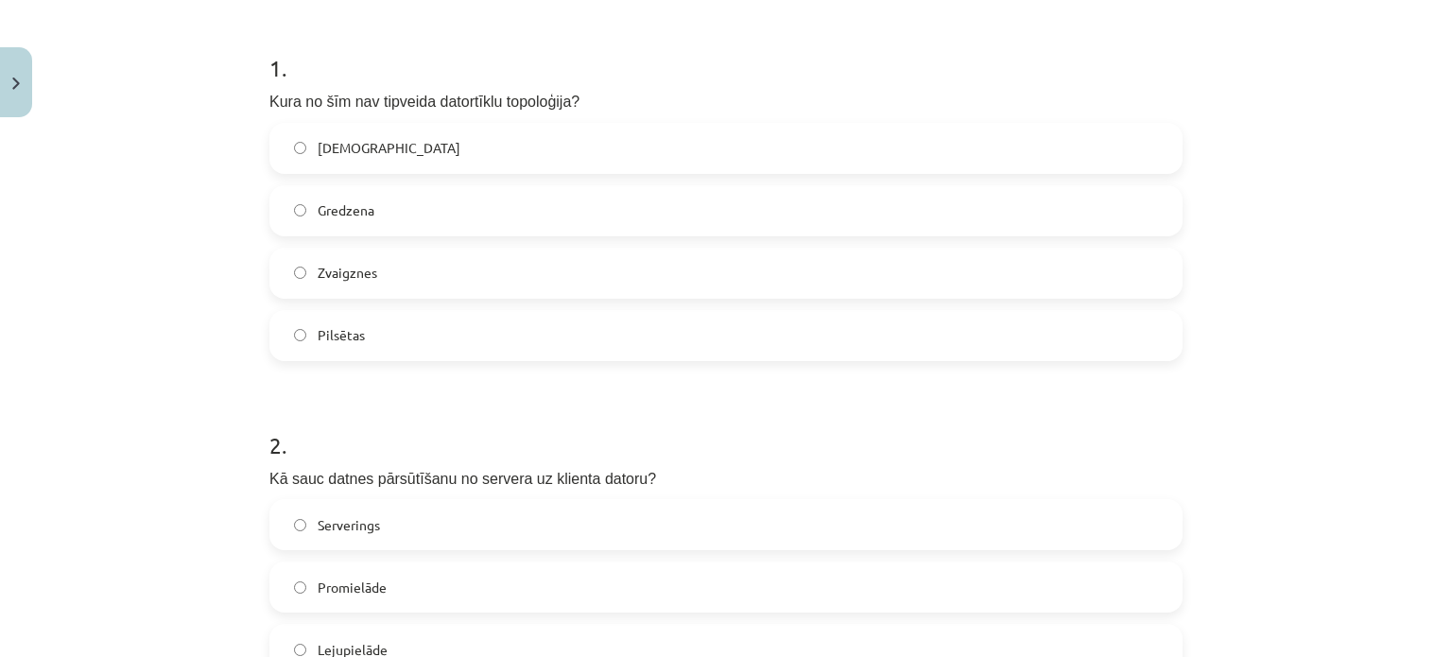
click at [977, 332] on label "Pilsētas" at bounding box center [726, 335] width 910 height 47
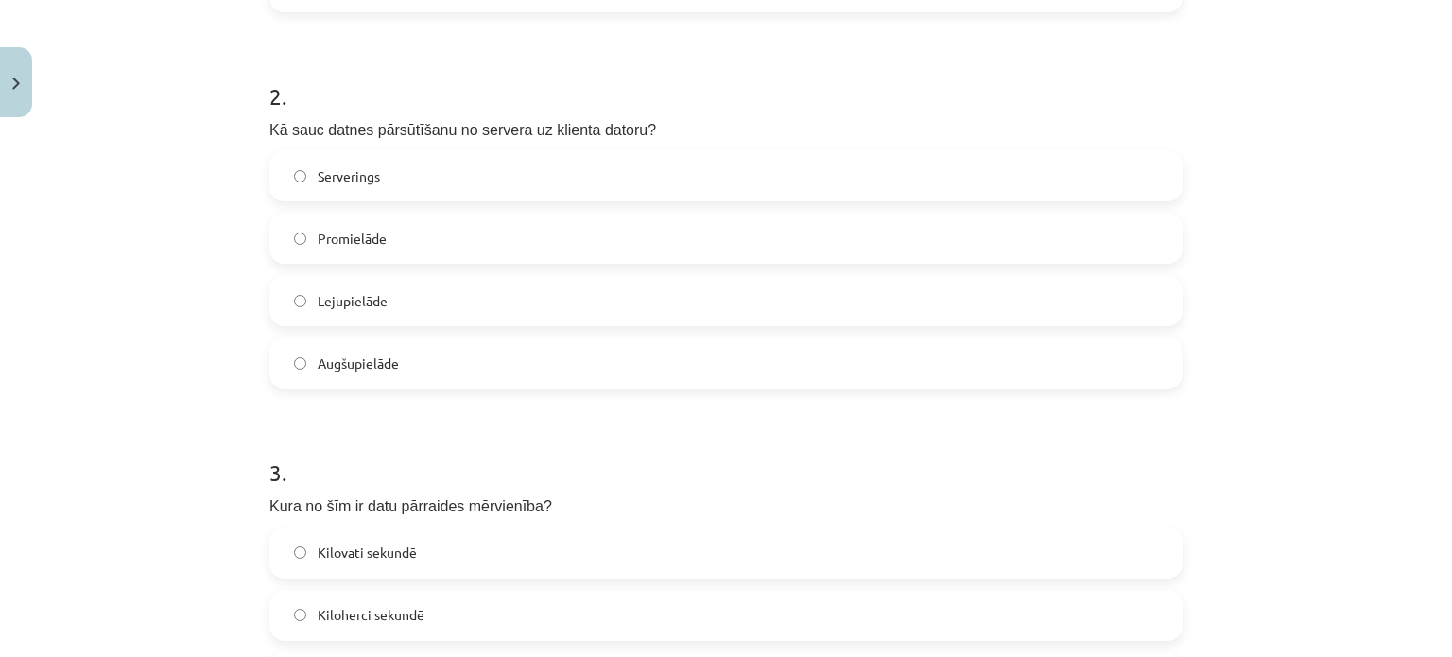
scroll to position [752, 0]
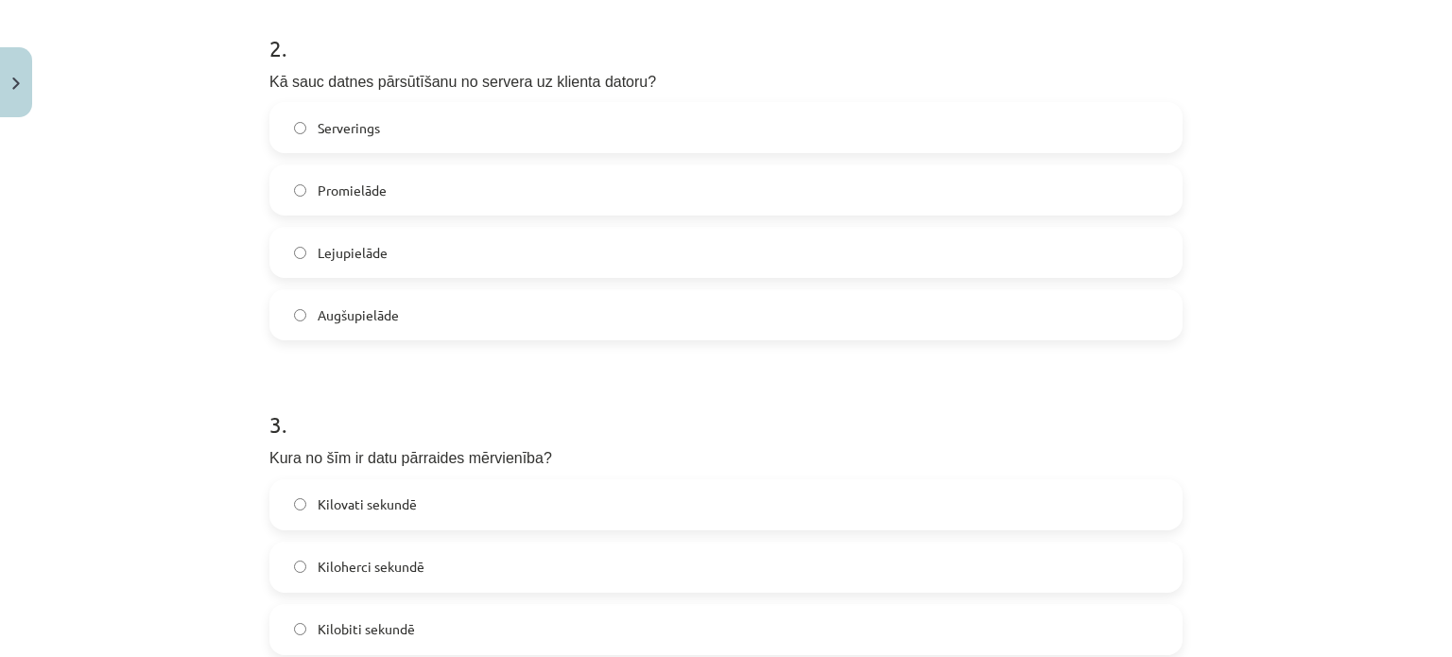
click at [996, 400] on h1 "3 ." at bounding box center [725, 407] width 913 height 59
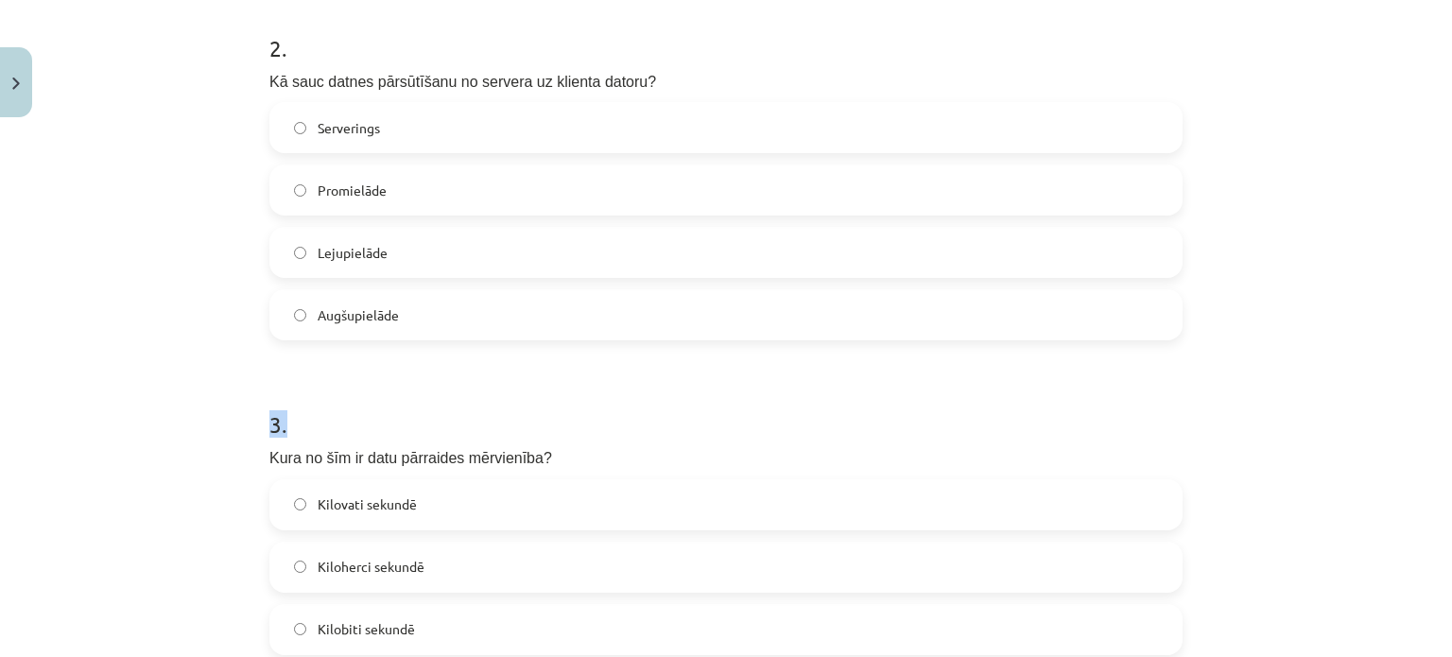
click at [996, 400] on h1 "3 ." at bounding box center [725, 407] width 913 height 59
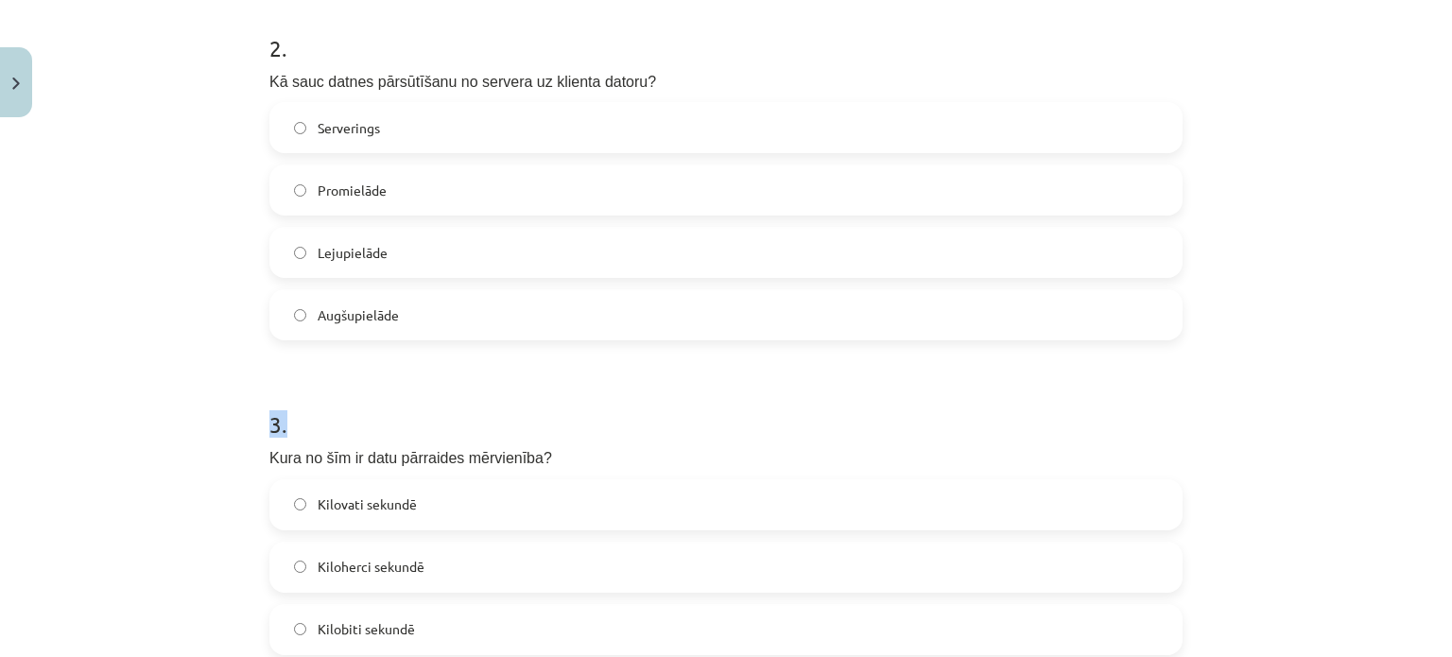
click at [996, 400] on h1 "3 ." at bounding box center [725, 407] width 913 height 59
click at [1000, 393] on h1 "3 ." at bounding box center [725, 407] width 913 height 59
click at [999, 393] on h1 "3 ." at bounding box center [725, 407] width 913 height 59
click at [982, 414] on h1 "3 ." at bounding box center [725, 407] width 913 height 59
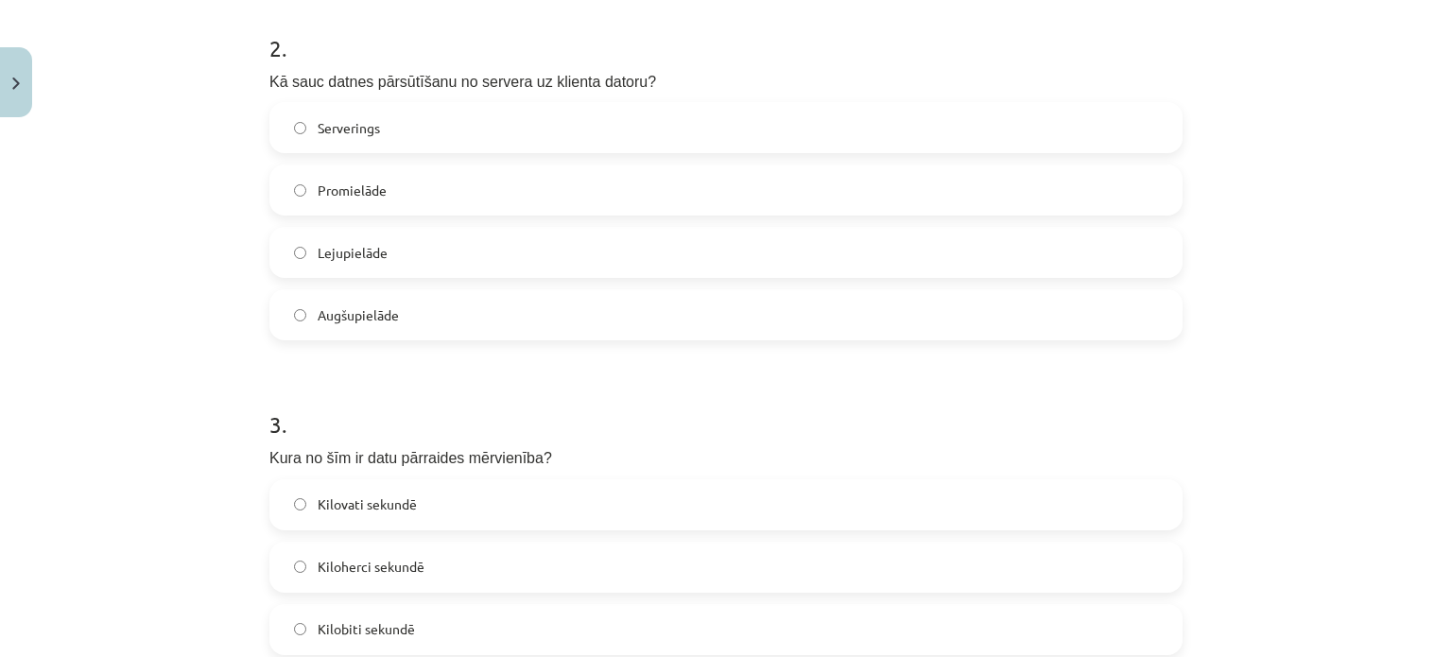
click at [806, 430] on h1 "3 ." at bounding box center [725, 407] width 913 height 59
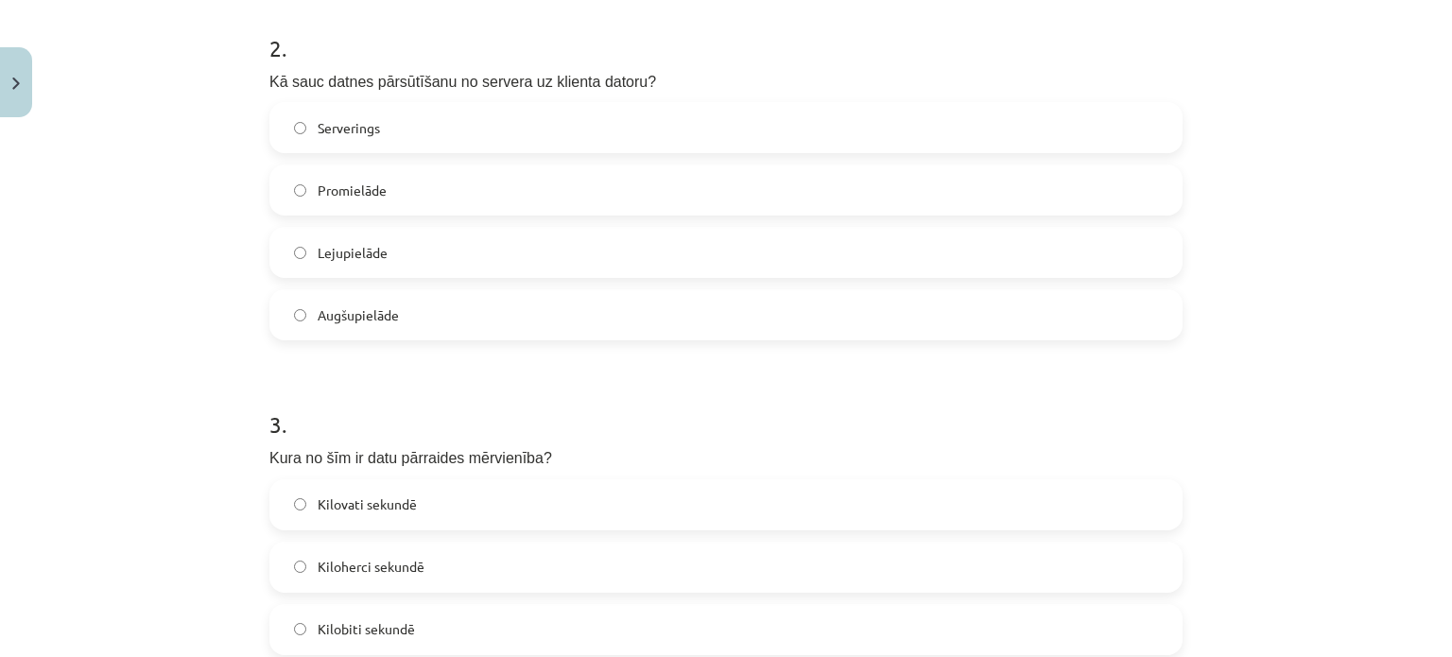
drag, startPoint x: 806, startPoint y: 430, endPoint x: 946, endPoint y: 319, distance: 179.0
click at [946, 319] on form "1 . Kura no šīm nav tipveida datortīklu topoloģija? Maģistrāles Gredzena Zvaigz…" at bounding box center [725, 360] width 913 height 1470
click at [946, 319] on label "Augšupielāde" at bounding box center [726, 314] width 910 height 47
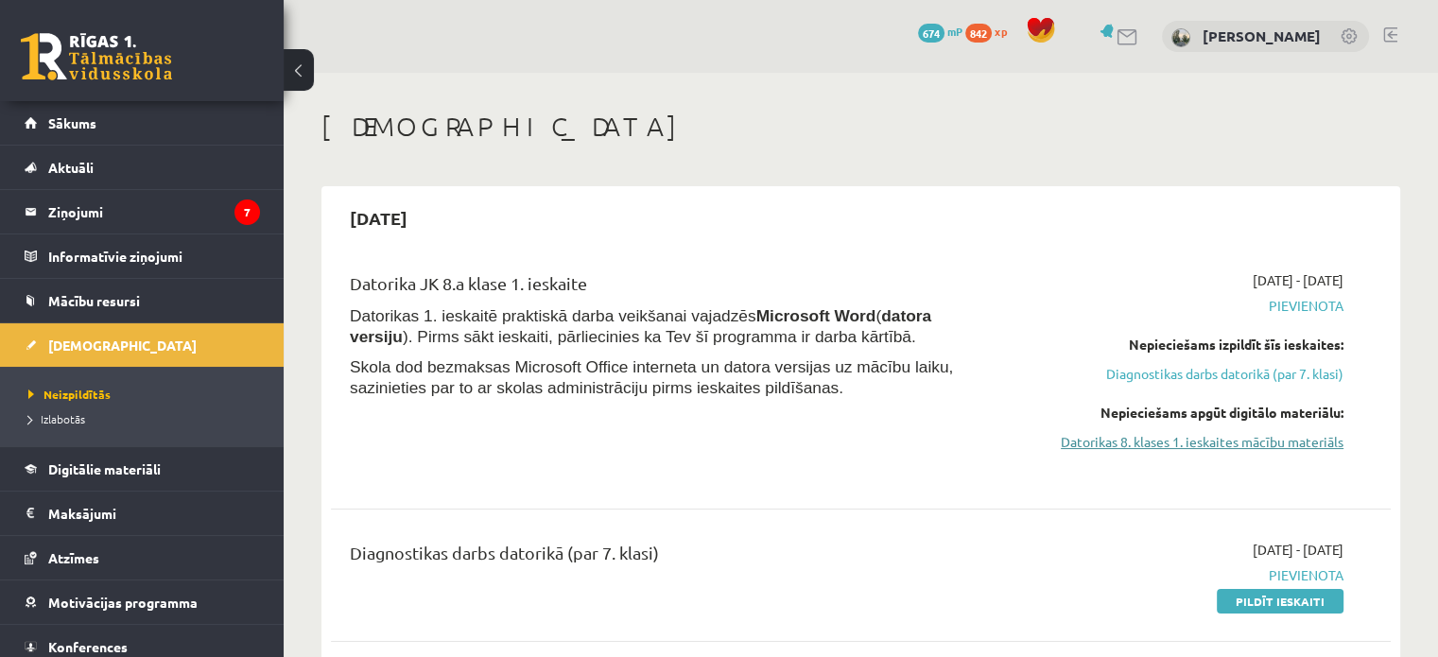
click at [1248, 433] on link "Datorikas 8. klases 1. ieskaites mācību materiāls" at bounding box center [1188, 442] width 312 height 20
click at [797, 60] on div "0 Dāvanas 674 mP 842 xp Marks Rutkovskis" at bounding box center [861, 36] width 1155 height 73
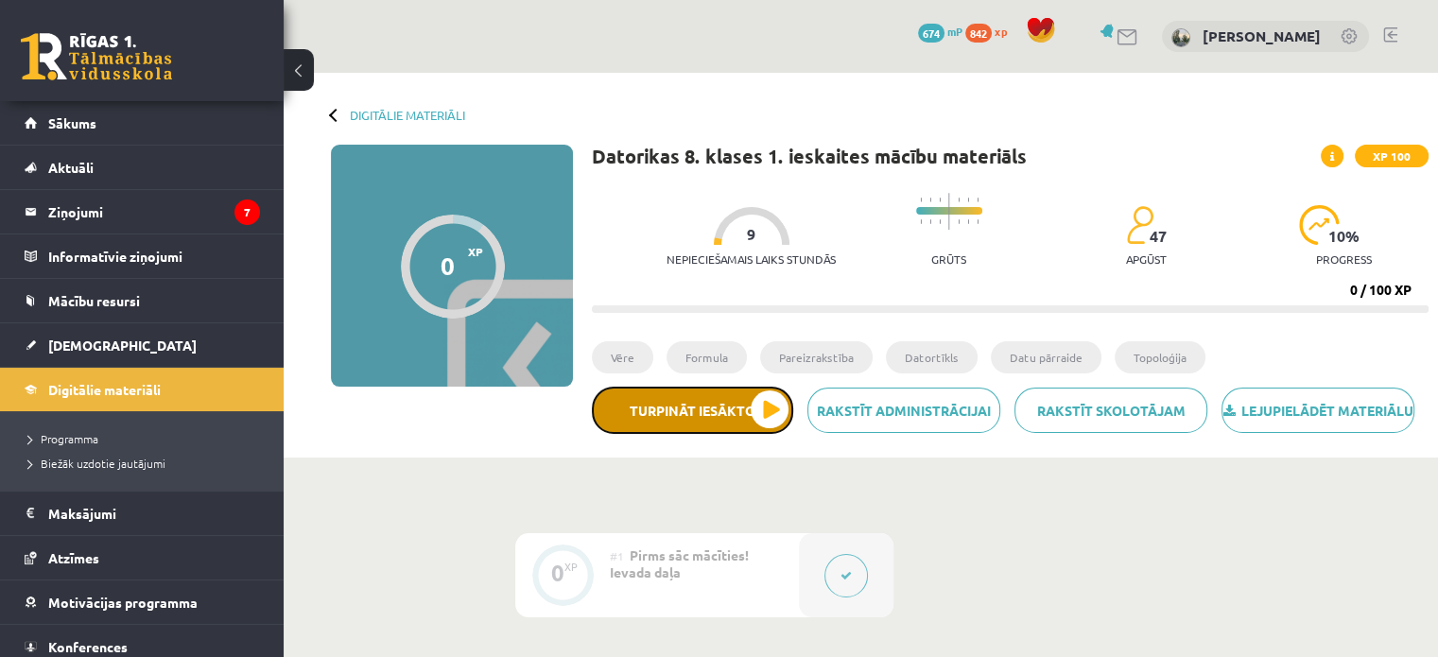
click at [659, 412] on button "Turpināt iesākto" at bounding box center [692, 410] width 201 height 47
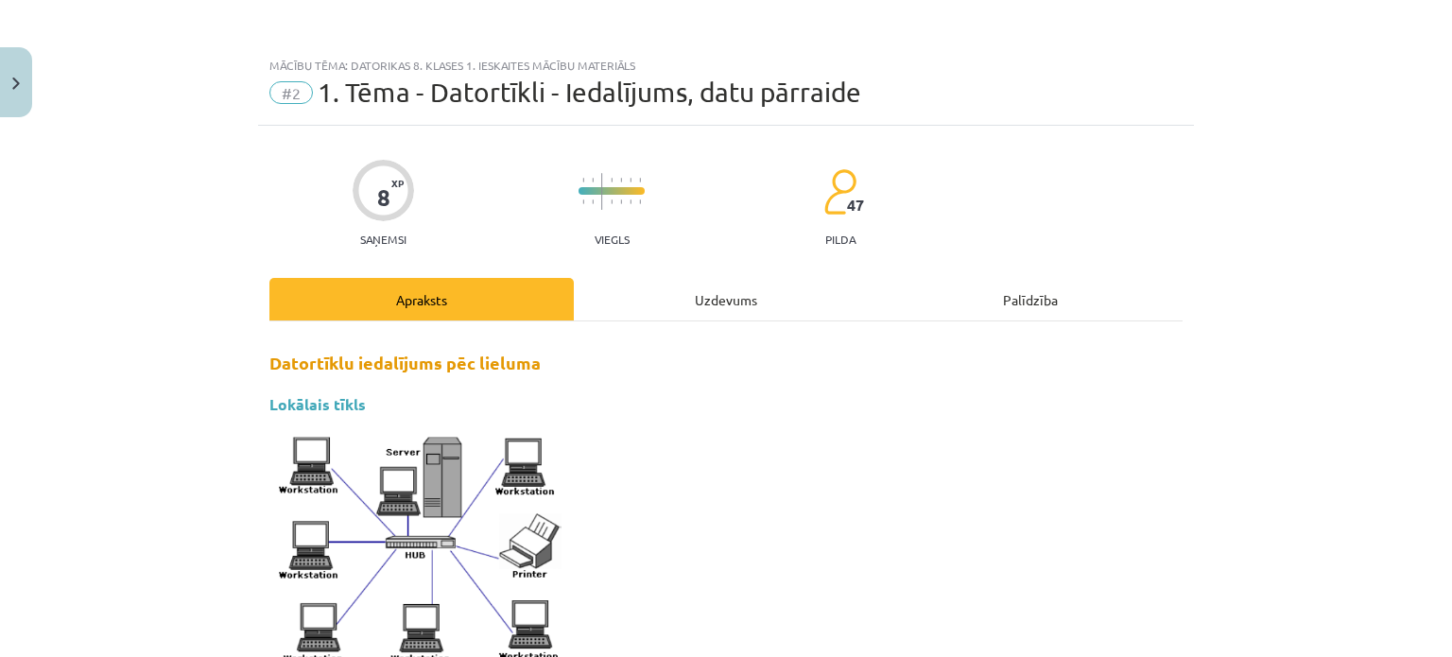
click at [659, 412] on h3 "Lokālais tīkls" at bounding box center [725, 398] width 913 height 35
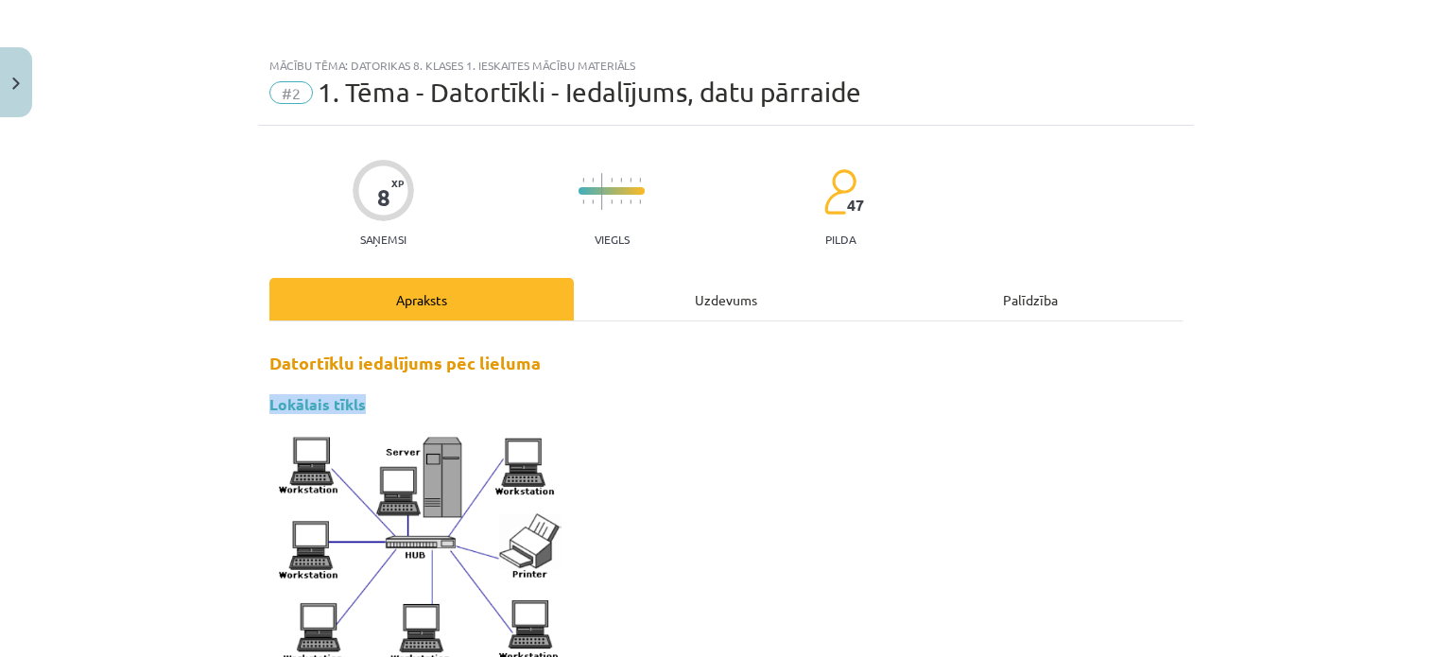
click at [659, 412] on h3 "Lokālais tīkls" at bounding box center [725, 398] width 913 height 35
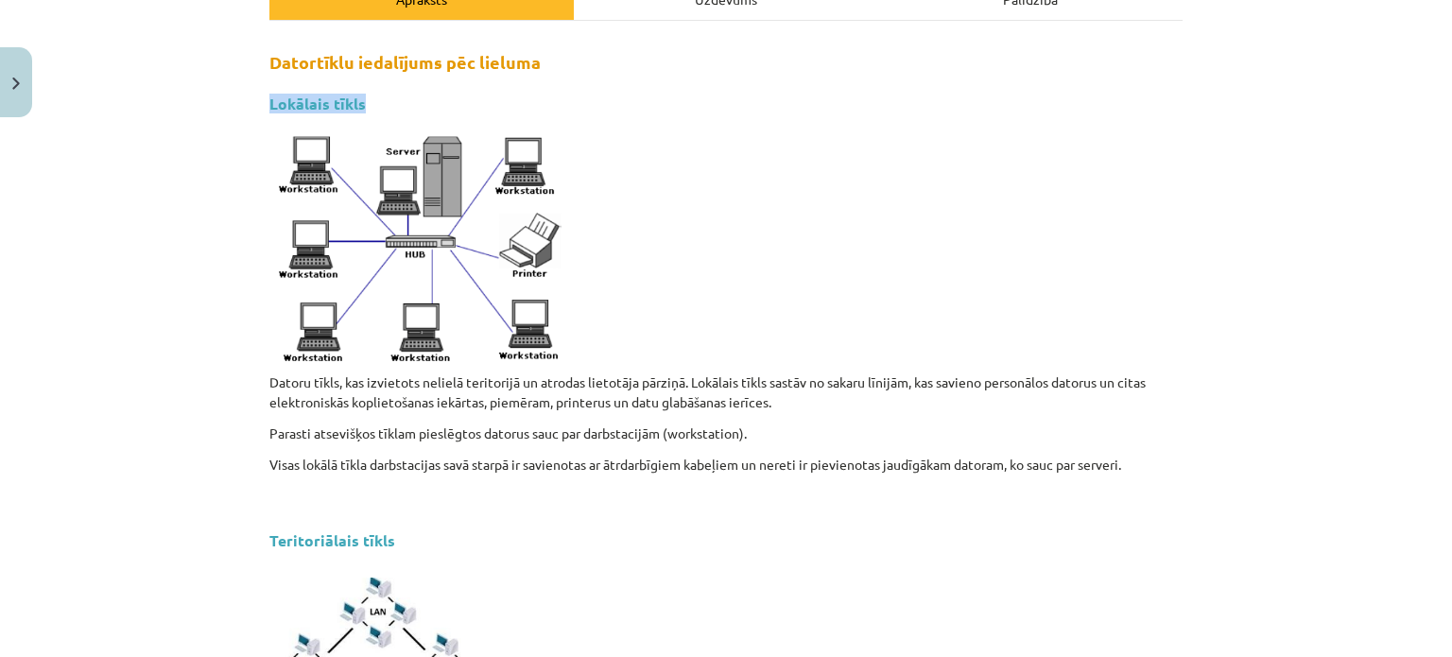
scroll to position [310, 0]
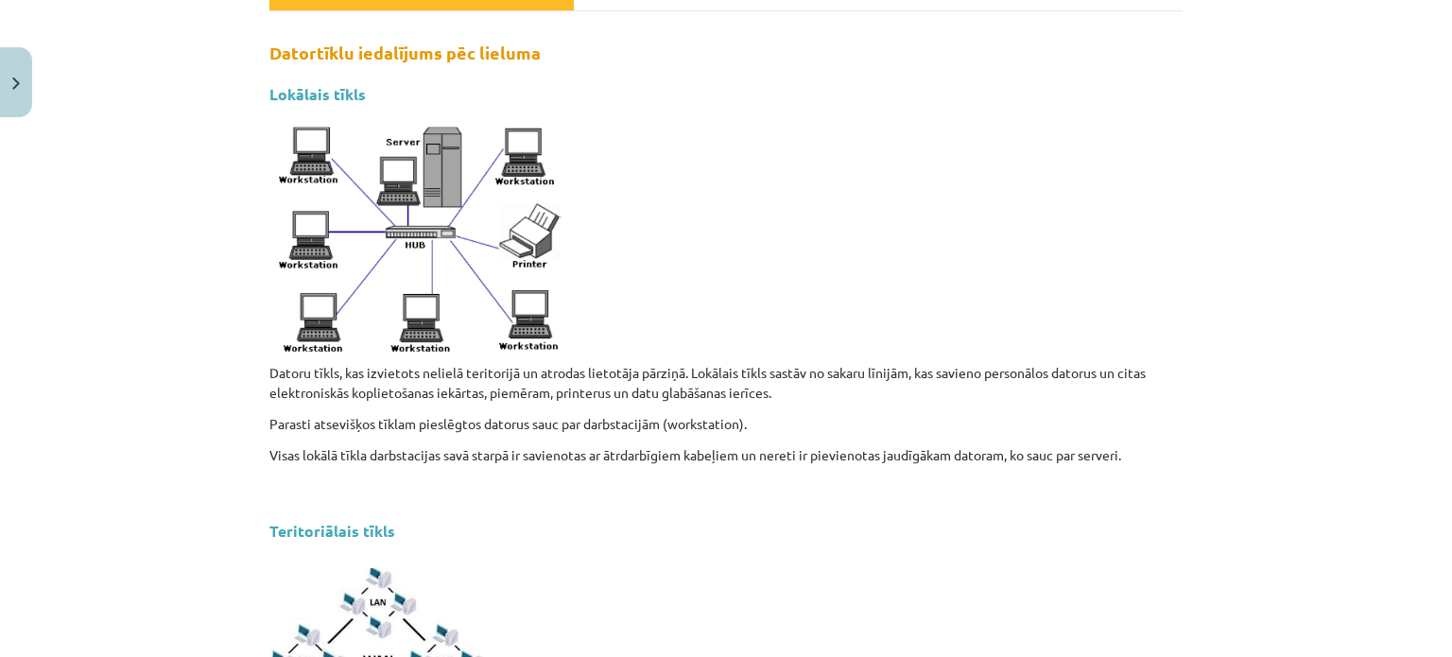
click at [1258, 244] on div "Mācību tēma: Datorikas 8. klases 1. ieskaites mācību materiāls #2 1. Tēma - Dat…" at bounding box center [726, 328] width 1452 height 657
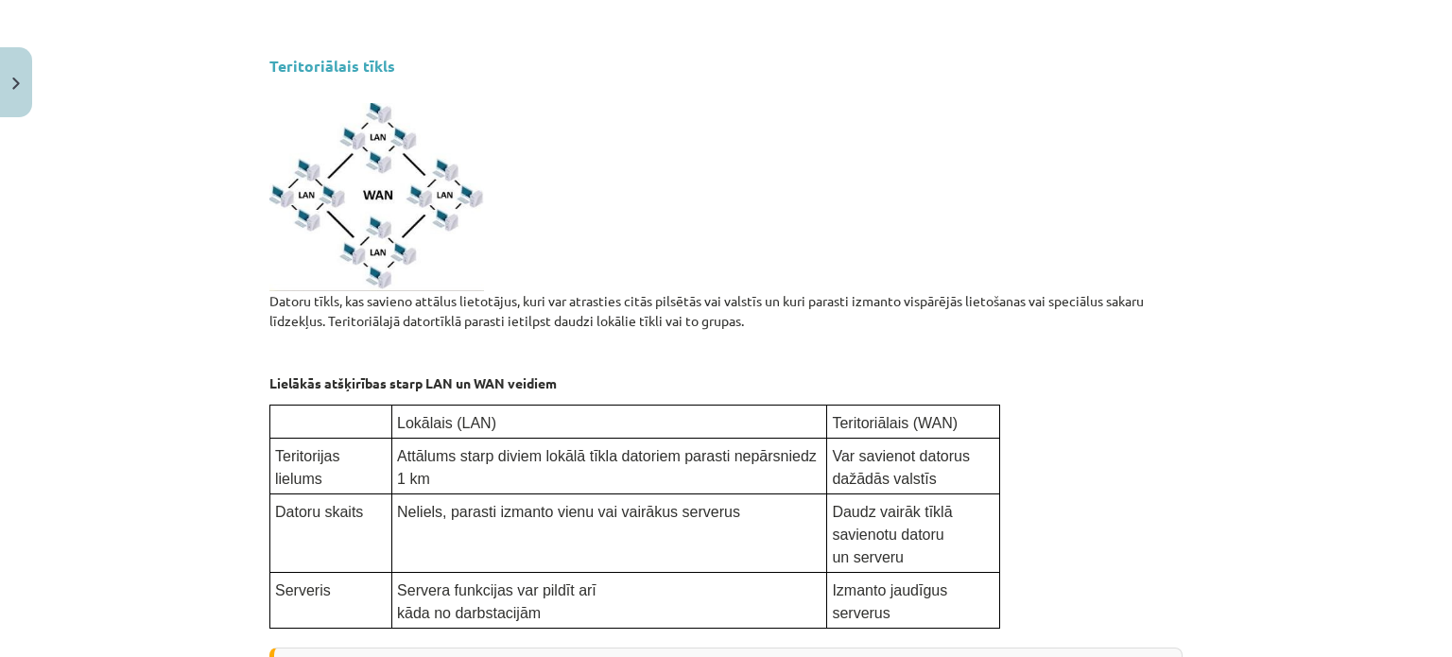
scroll to position [780, 0]
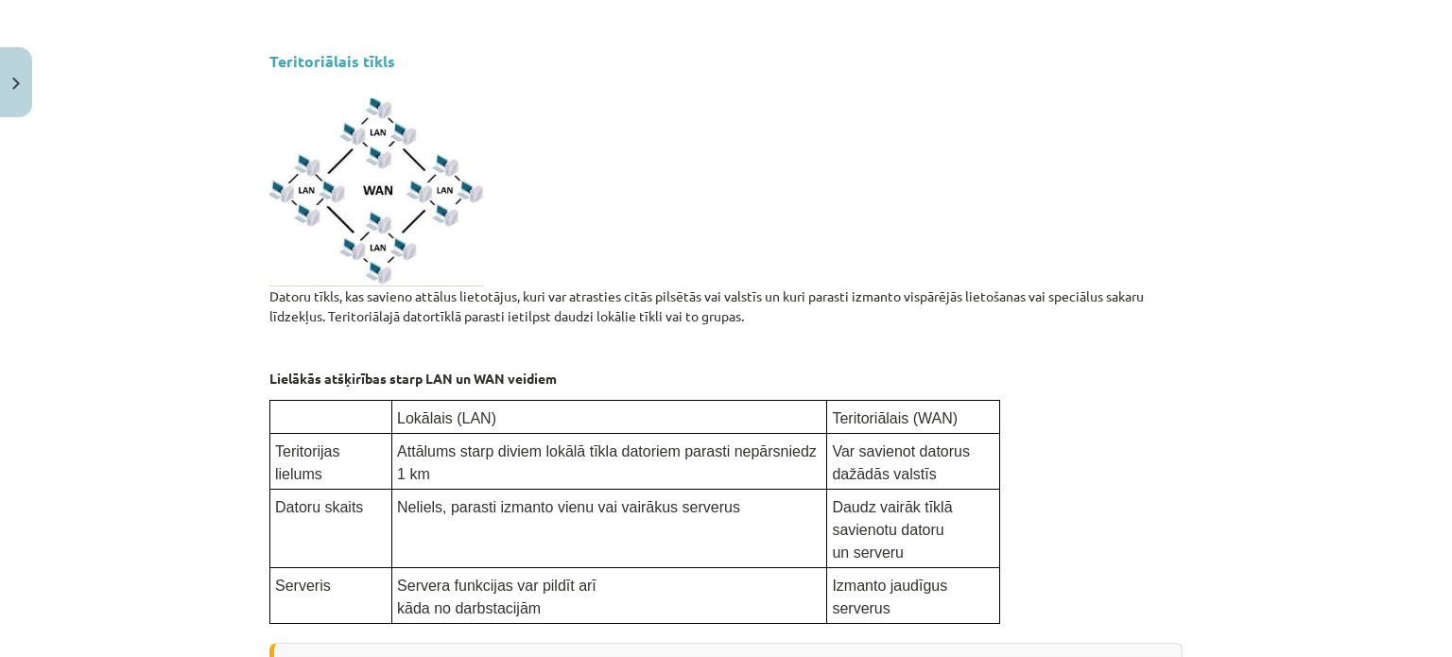
click at [967, 206] on p at bounding box center [725, 192] width 913 height 188
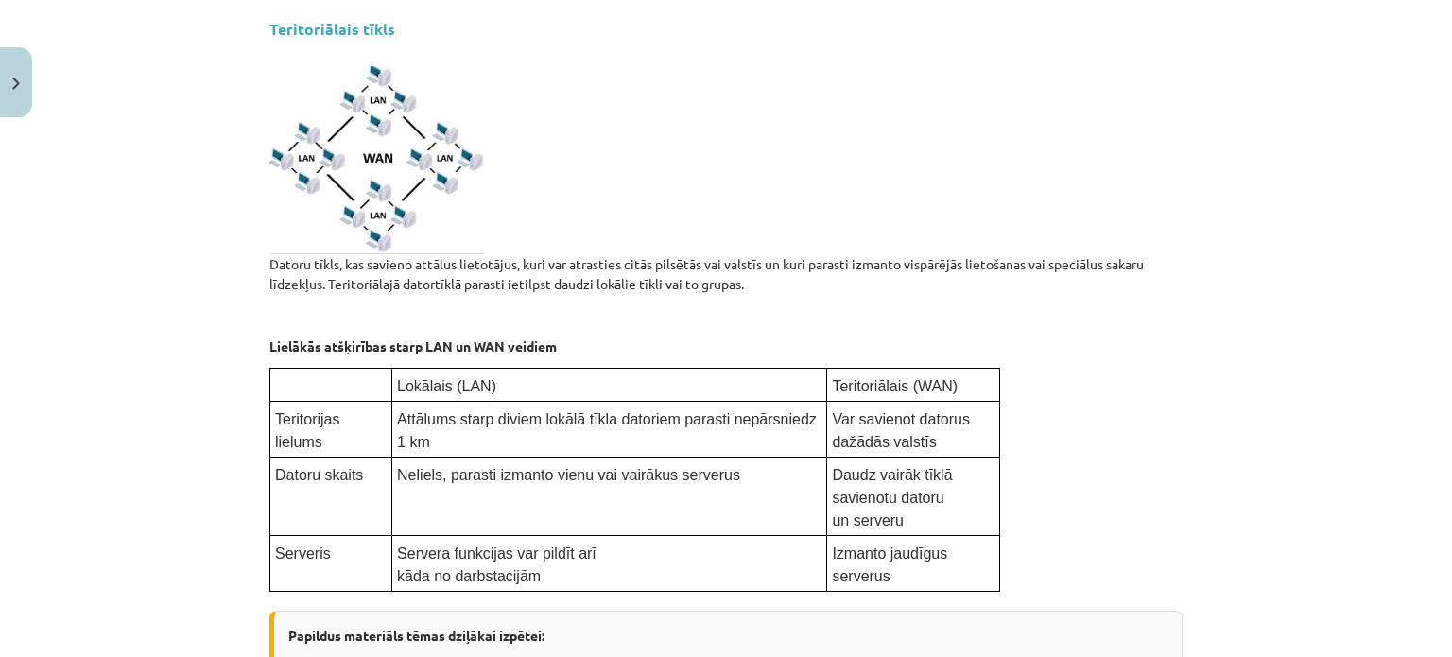
scroll to position [814, 0]
click at [1155, 184] on p at bounding box center [725, 158] width 913 height 188
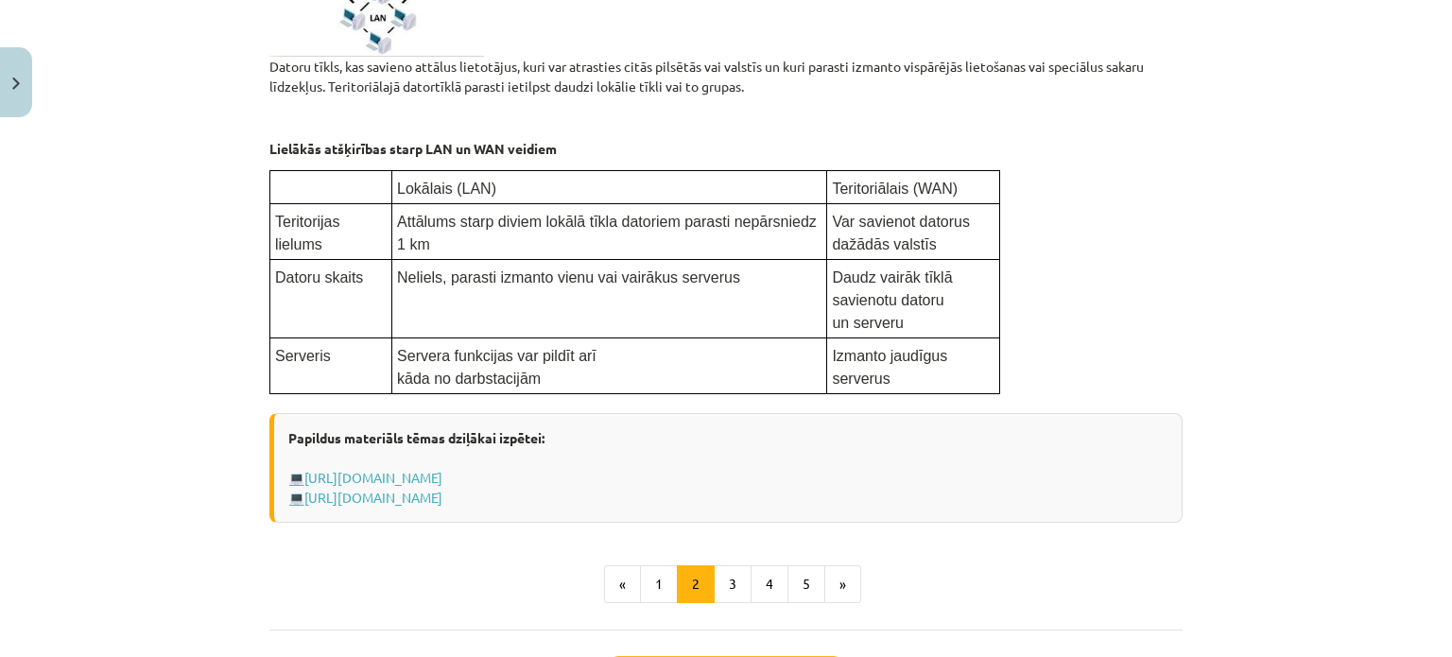
scroll to position [1169, 0]
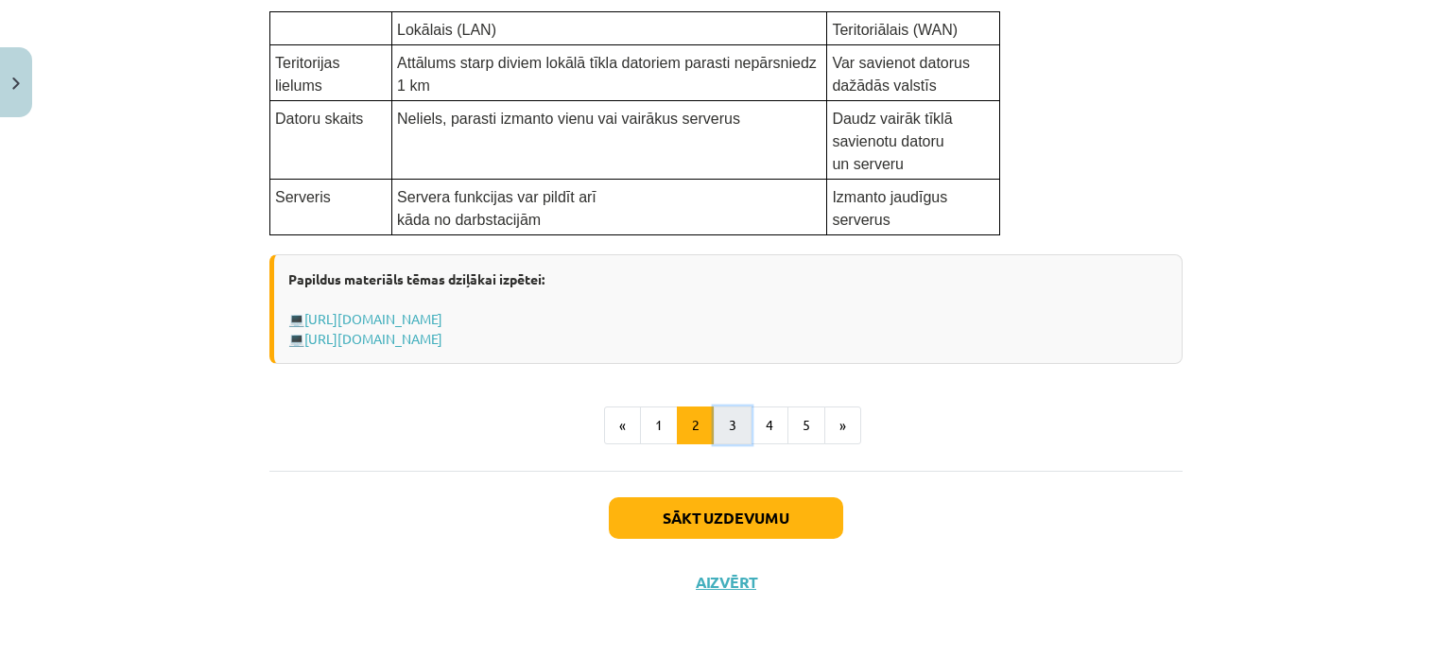
click at [734, 424] on button "3" at bounding box center [733, 426] width 38 height 38
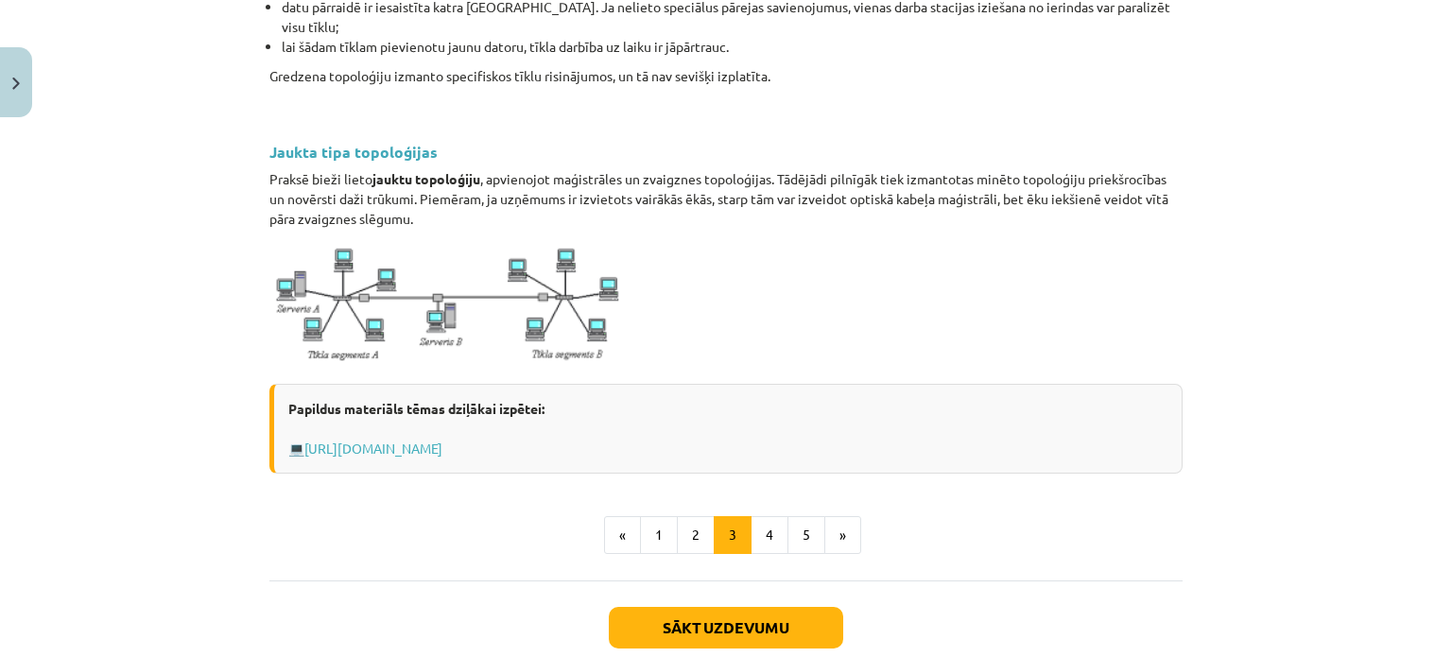
scroll to position [2096, 0]
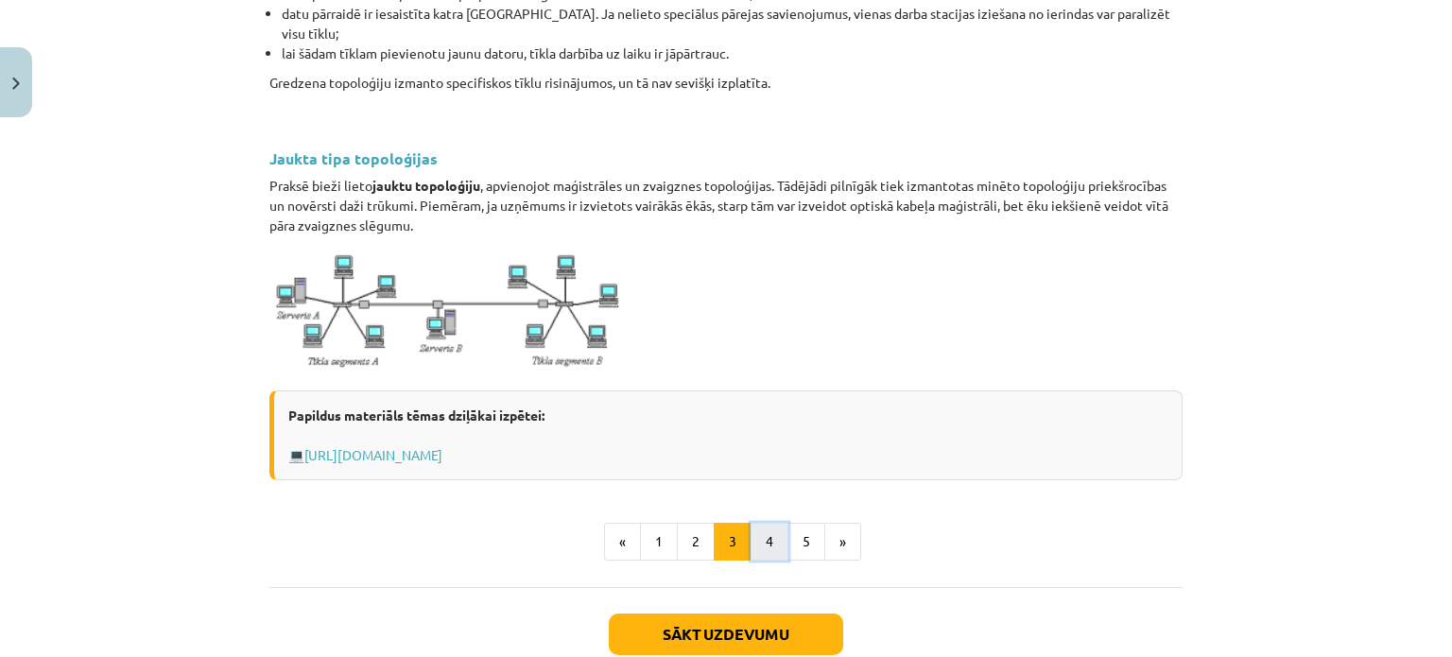
click at [754, 523] on button "4" at bounding box center [770, 542] width 38 height 38
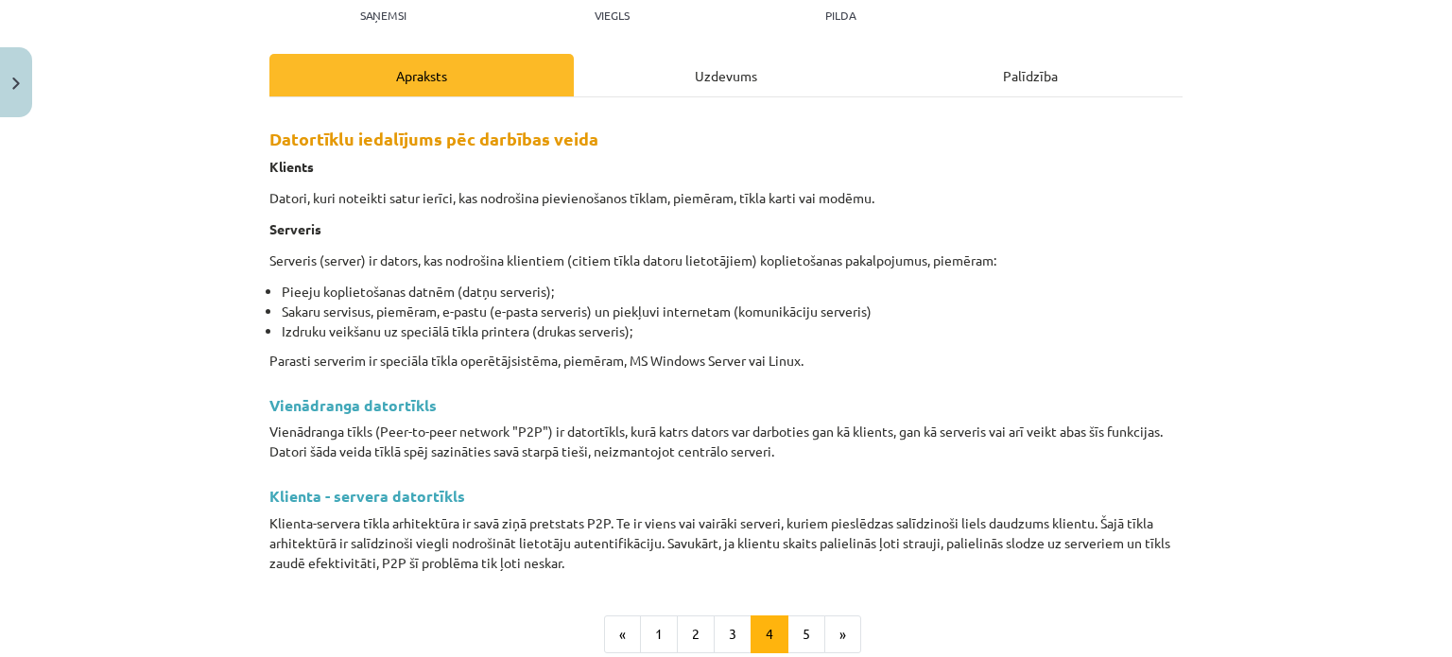
scroll to position [227, 0]
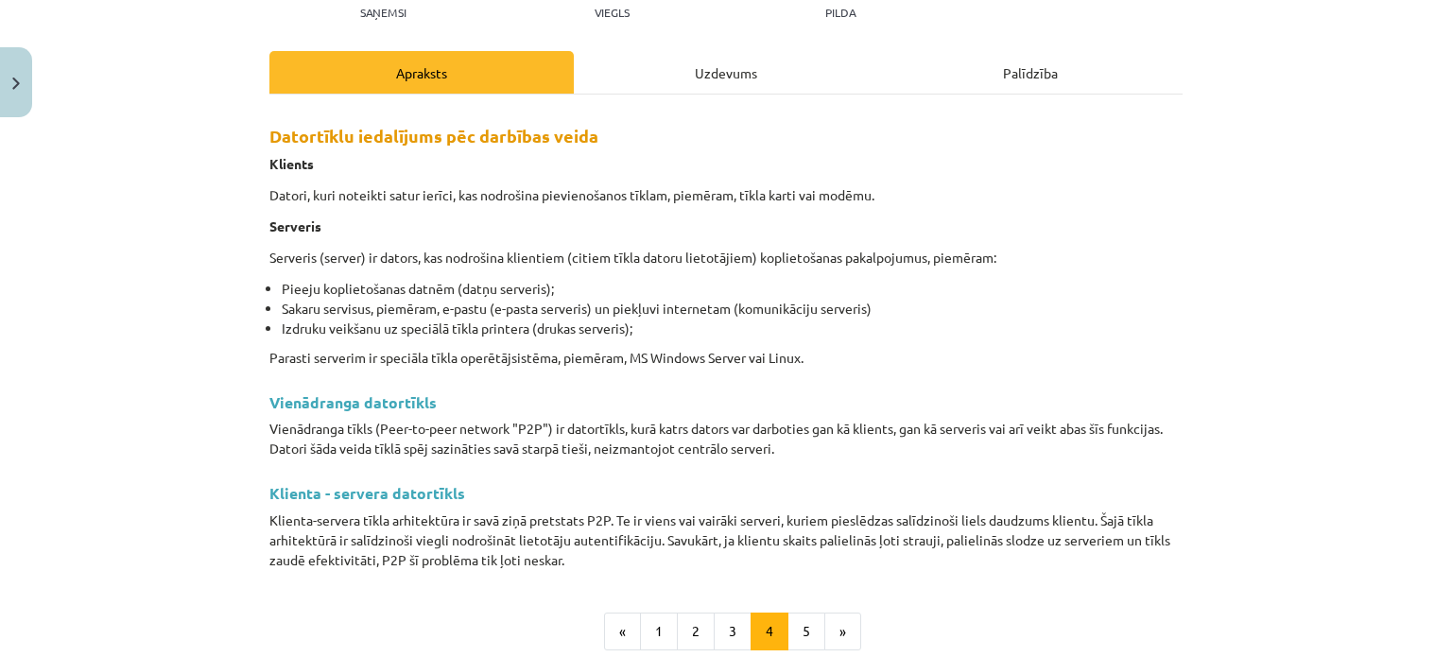
click at [1357, 252] on div "Mācību tēma: Datorikas 8. klases 1. ieskaites mācību materiāls #2 1. Tēma - Dat…" at bounding box center [726, 328] width 1452 height 657
